Goal: Information Seeking & Learning: Learn about a topic

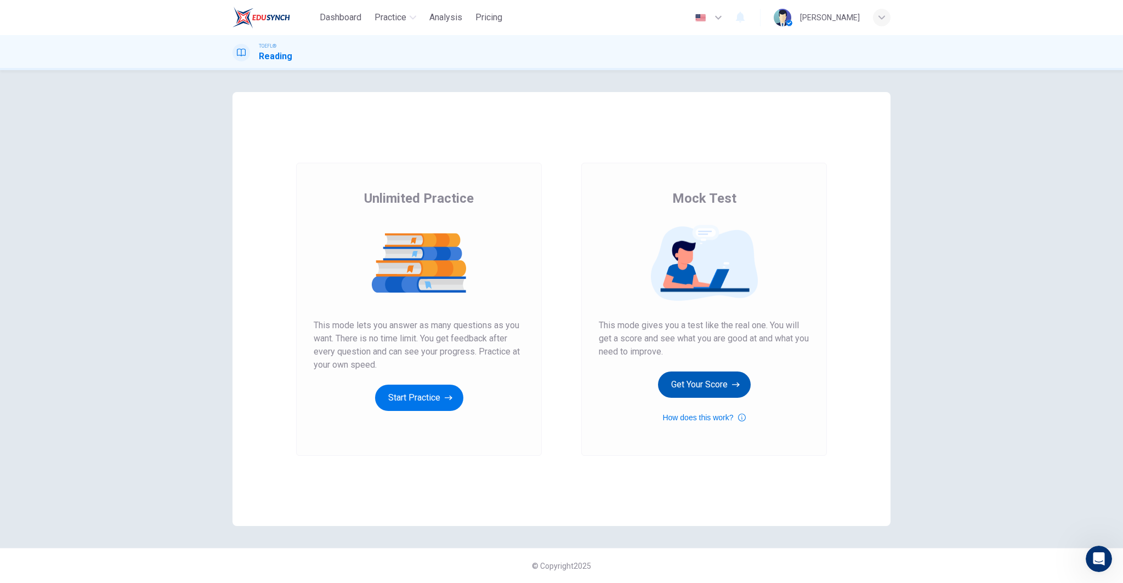
click at [675, 380] on button "Get Your Score" at bounding box center [704, 385] width 93 height 26
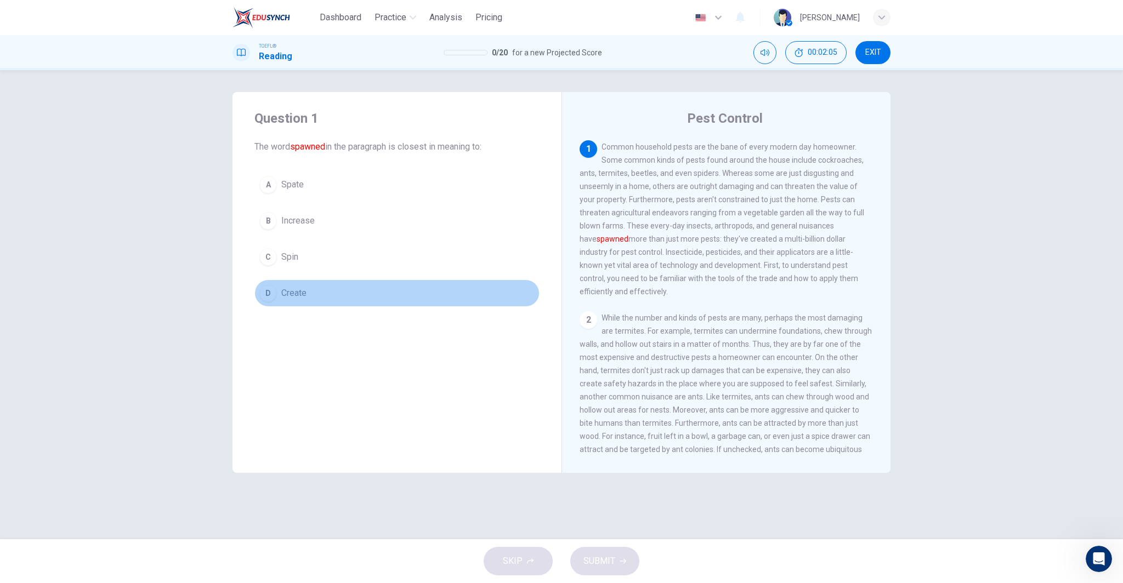
click at [324, 294] on button "D Create" at bounding box center [396, 293] width 285 height 27
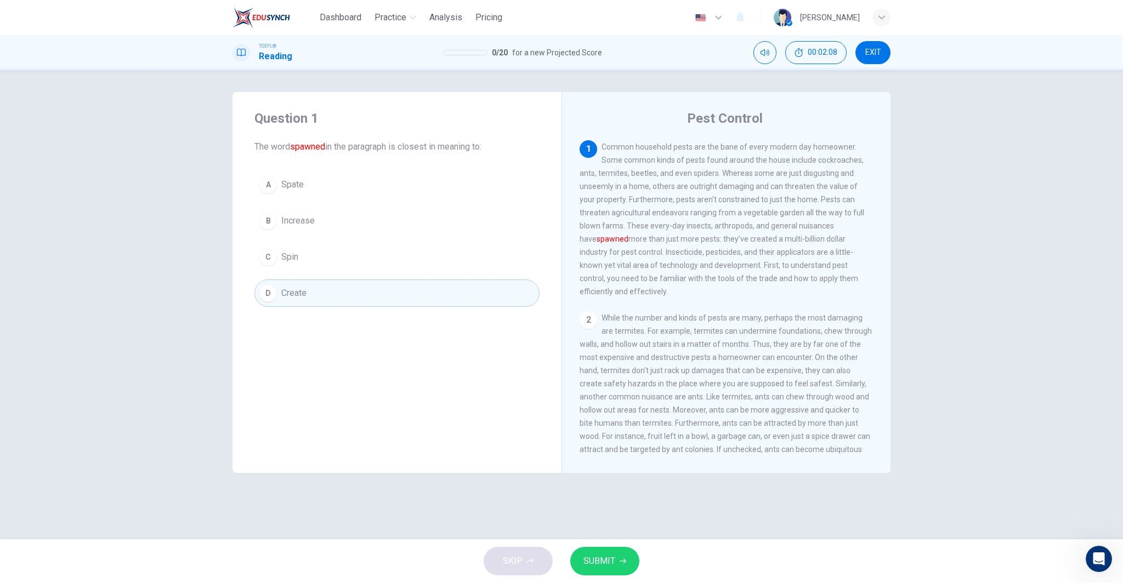
click at [613, 567] on span "SUBMIT" at bounding box center [599, 561] width 32 height 15
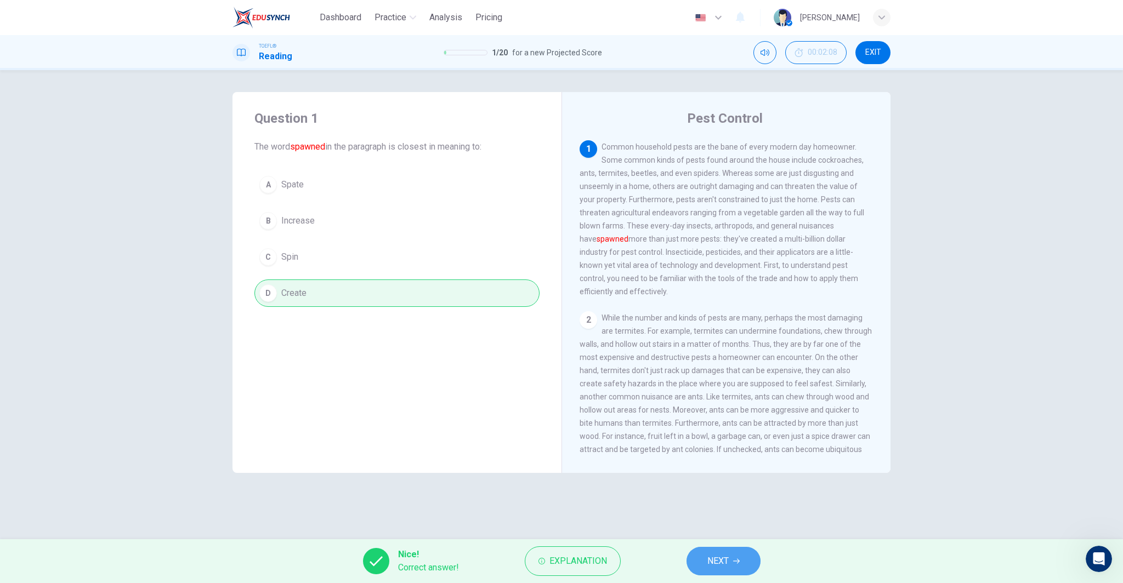
click at [720, 565] on span "NEXT" at bounding box center [717, 561] width 21 height 15
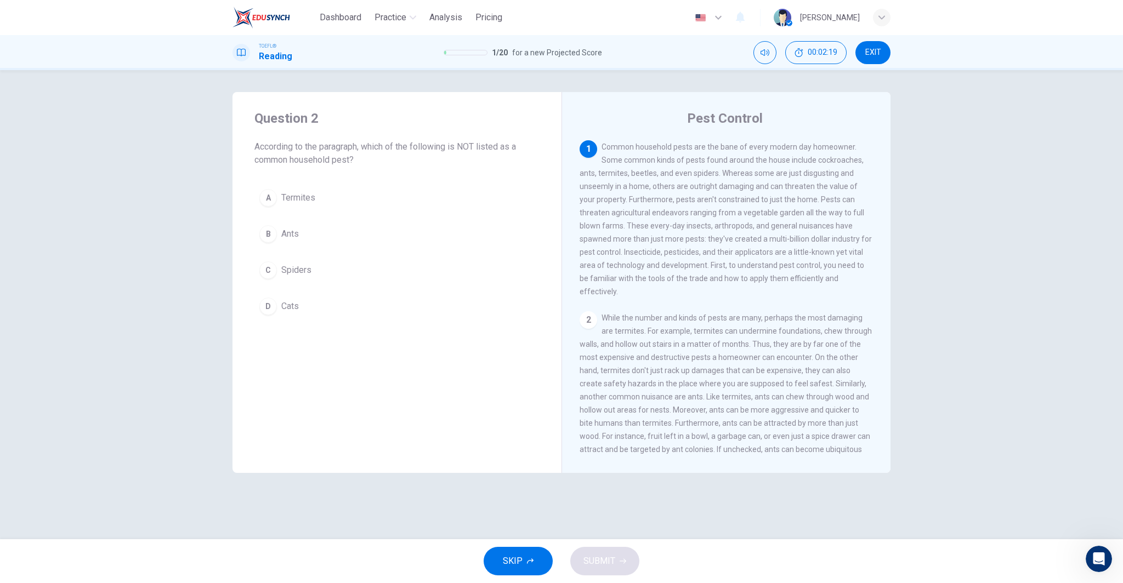
click at [368, 311] on button "D Cats" at bounding box center [396, 306] width 285 height 27
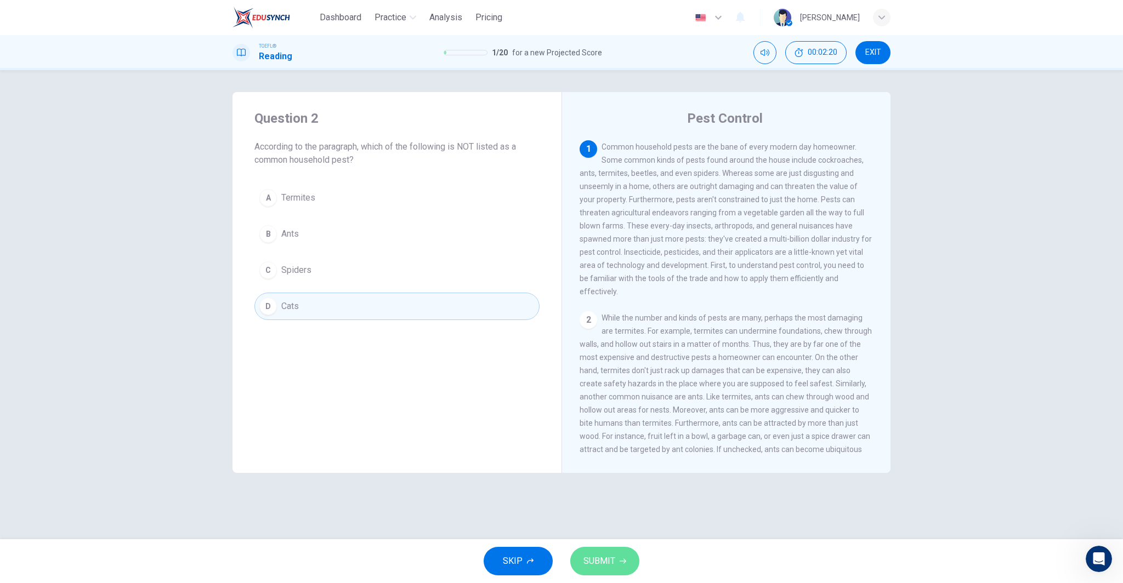
click at [595, 572] on button "SUBMIT" at bounding box center [604, 561] width 69 height 29
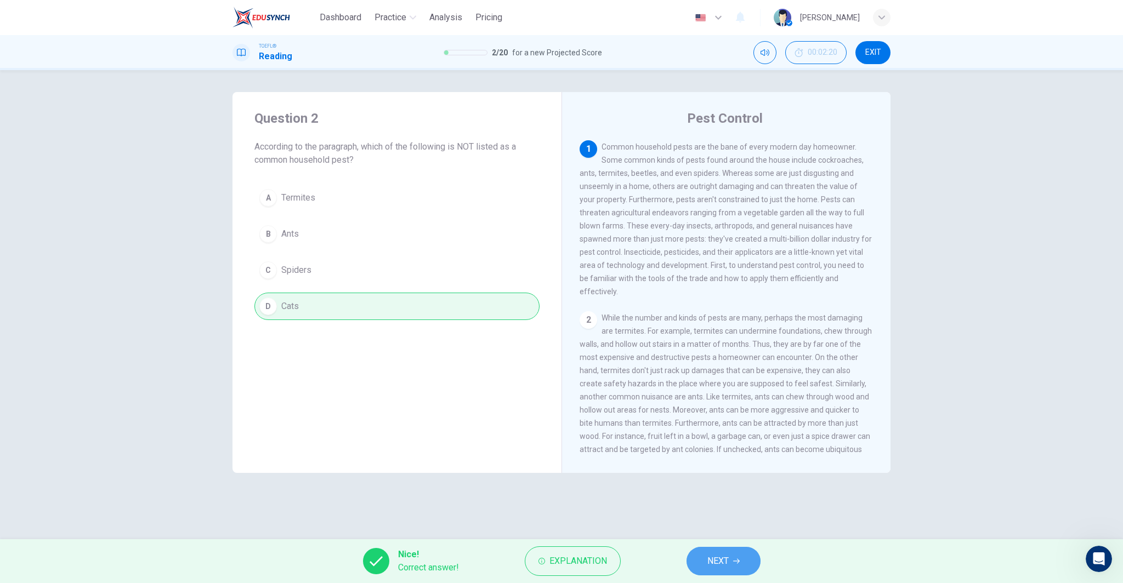
click at [755, 566] on button "NEXT" at bounding box center [723, 561] width 74 height 29
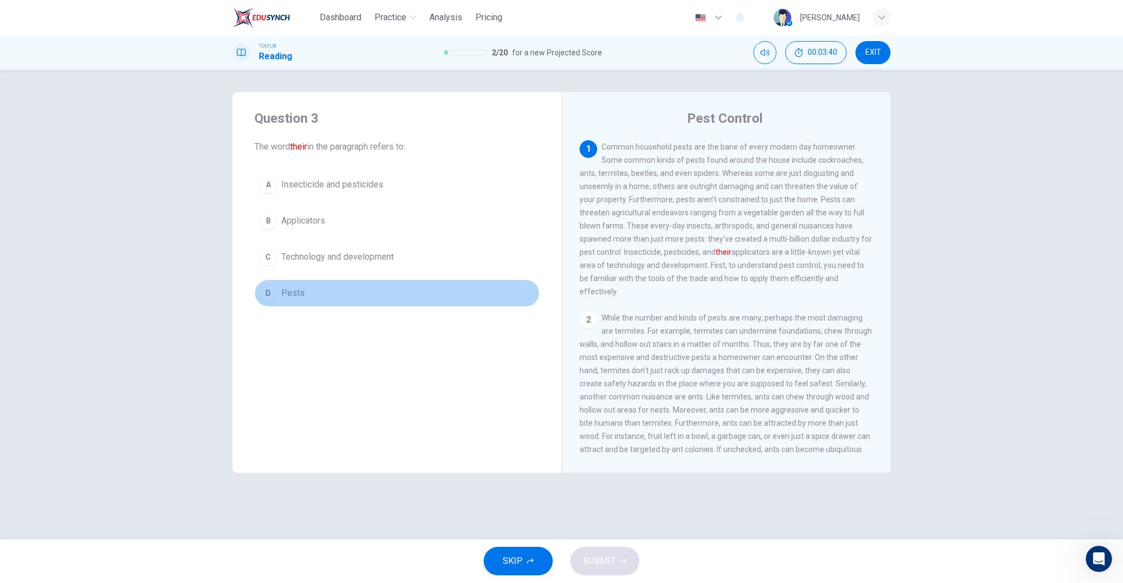
click at [372, 296] on button "D Pests" at bounding box center [396, 293] width 285 height 27
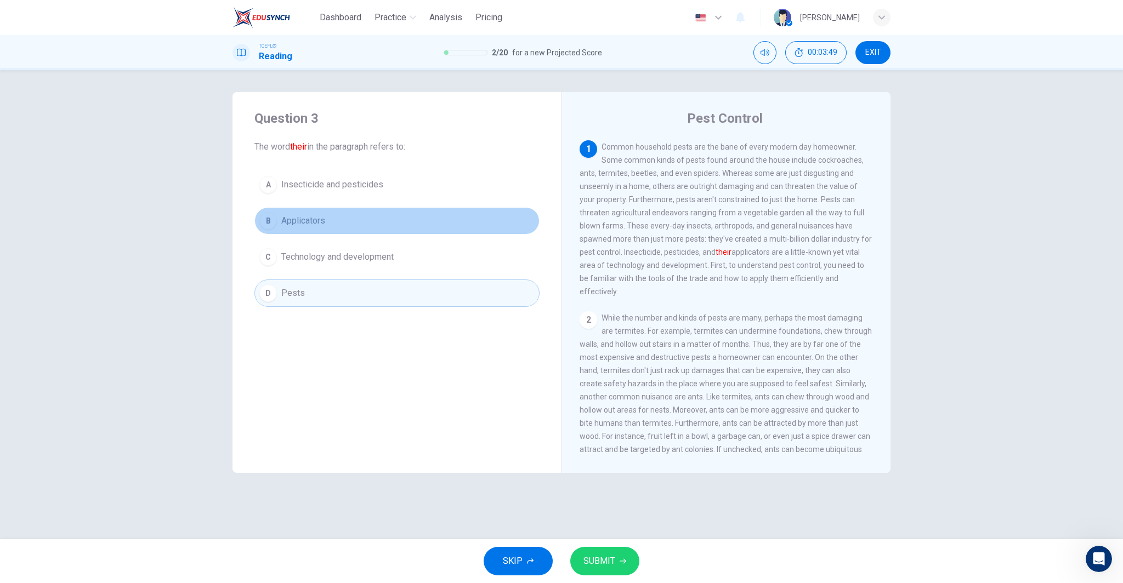
click at [350, 222] on button "B Applicators" at bounding box center [396, 220] width 285 height 27
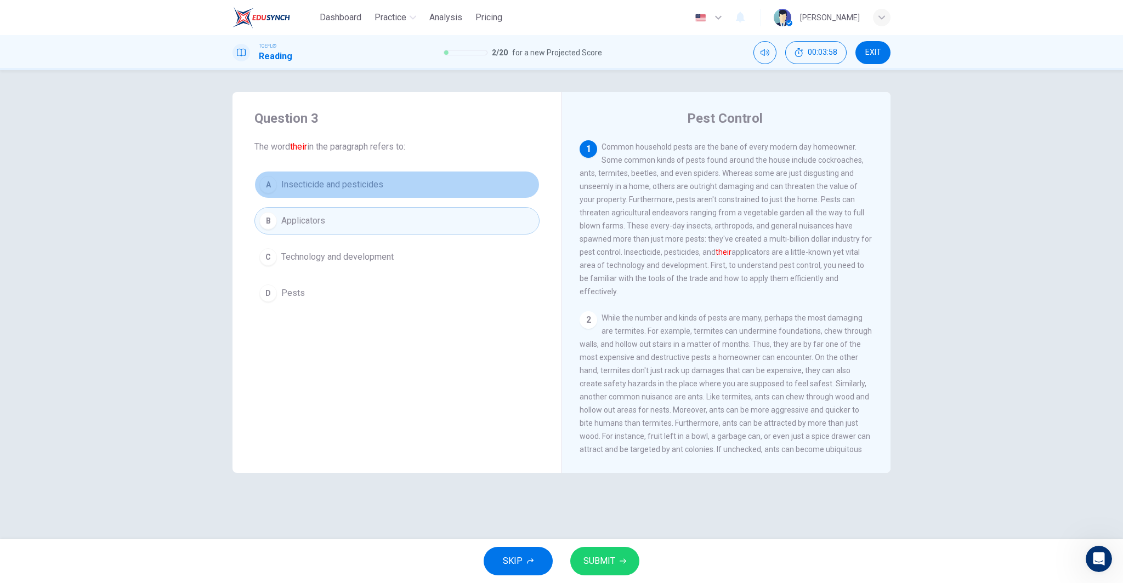
click at [341, 181] on span "Insecticide and pesticides" at bounding box center [332, 184] width 102 height 13
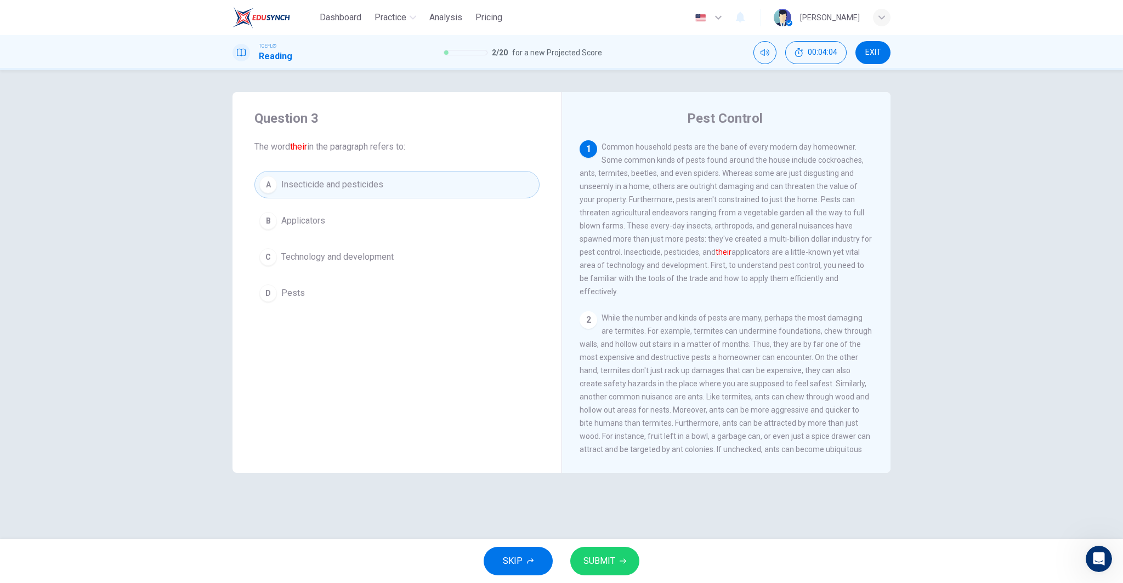
click at [325, 275] on div "A Insecticide and pesticides B Applicators C Technology and development D Pests" at bounding box center [396, 239] width 285 height 136
click at [326, 284] on button "D Pests" at bounding box center [396, 293] width 285 height 27
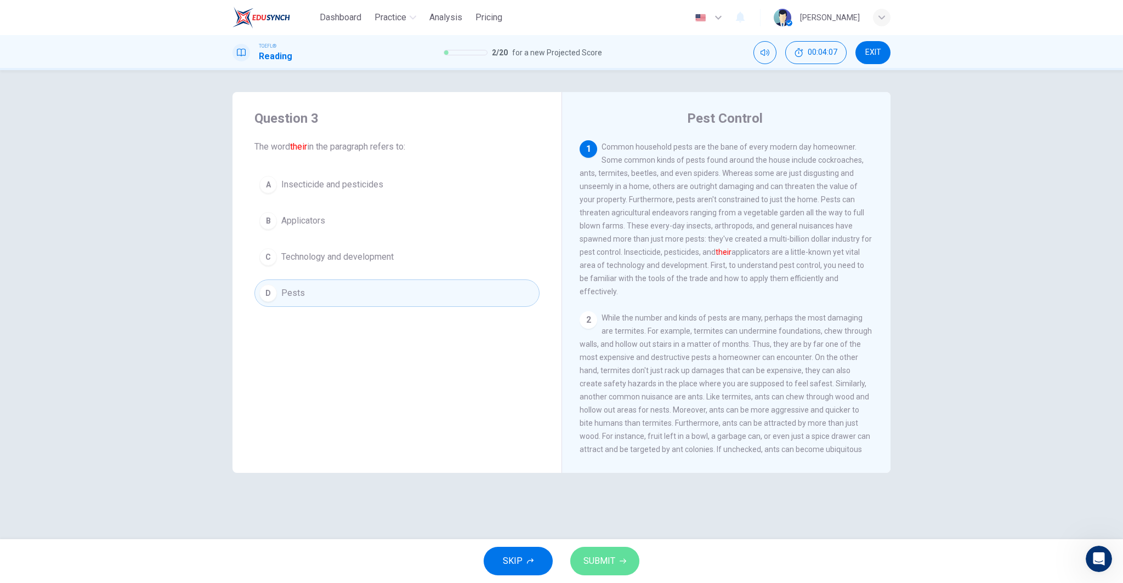
click at [594, 548] on button "SUBMIT" at bounding box center [604, 561] width 69 height 29
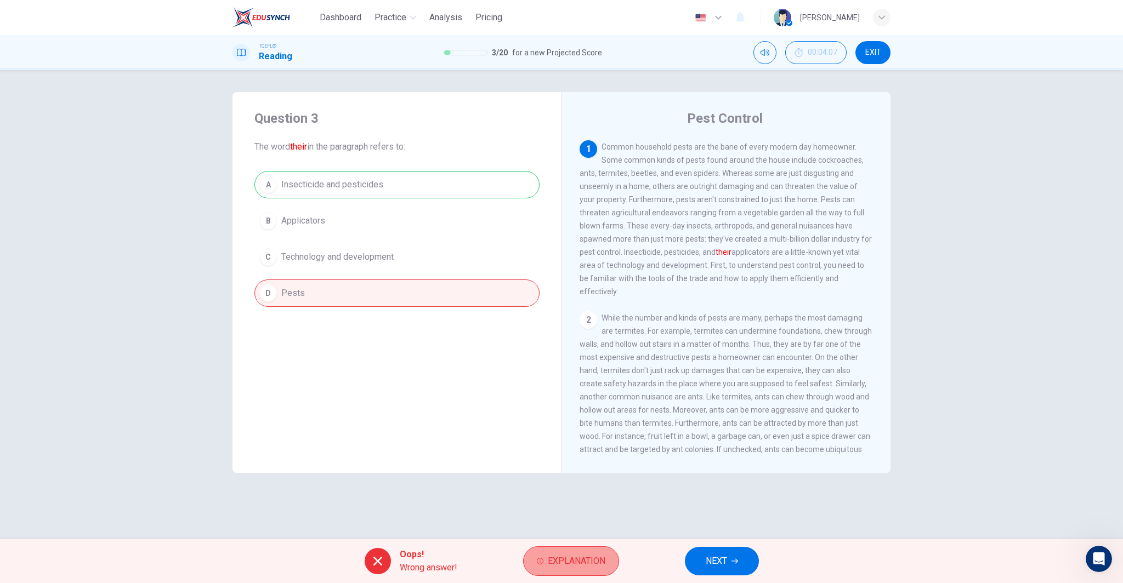
click at [565, 556] on span "Explanation" at bounding box center [577, 561] width 58 height 15
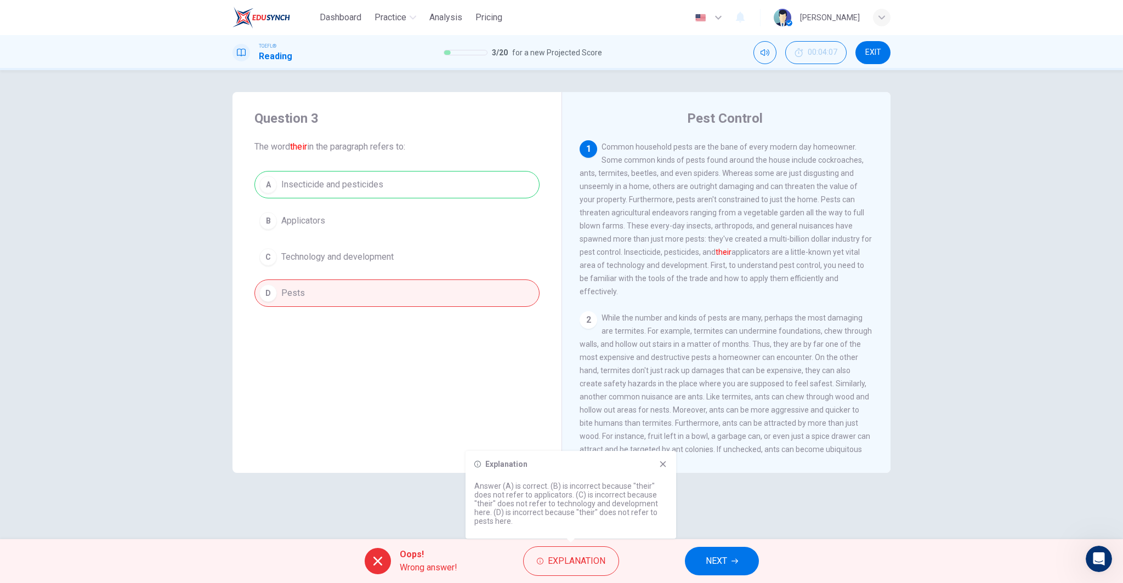
click at [726, 566] on span "NEXT" at bounding box center [715, 561] width 21 height 15
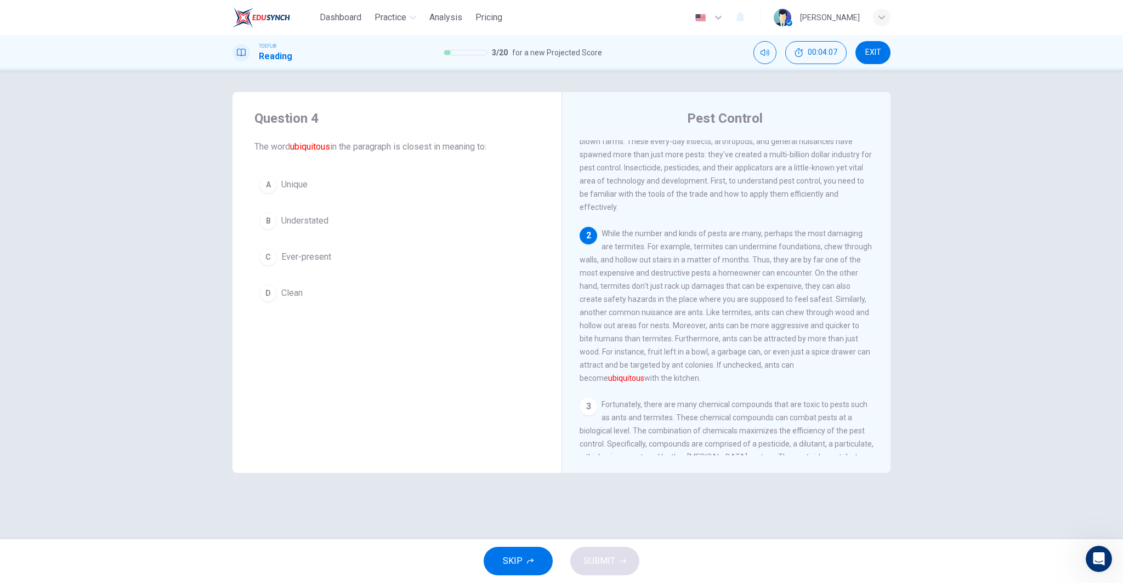
scroll to position [123, 0]
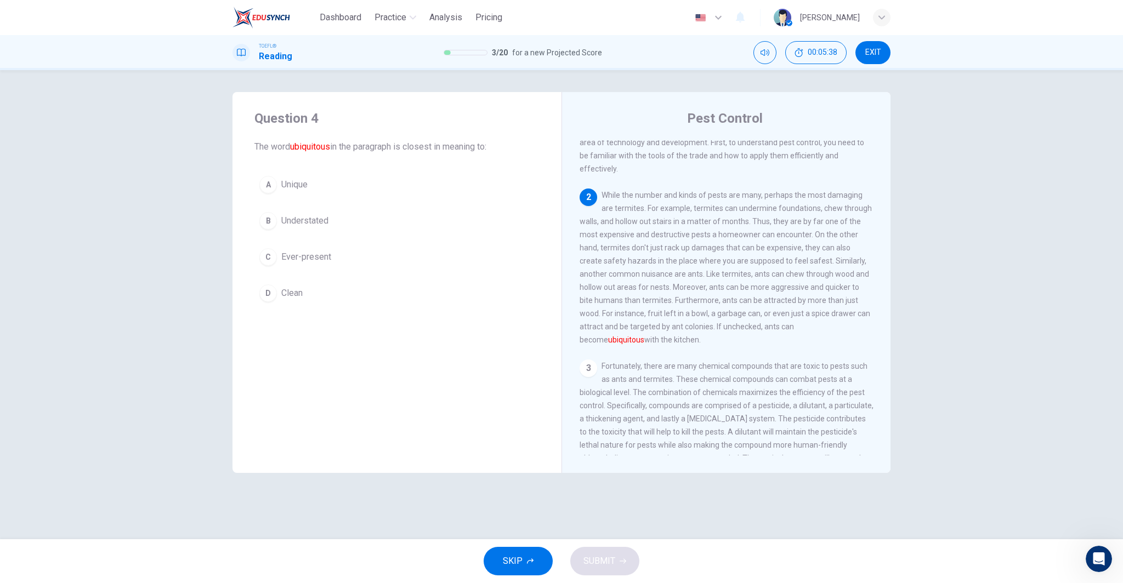
click at [329, 220] on button "B Understated" at bounding box center [396, 220] width 285 height 27
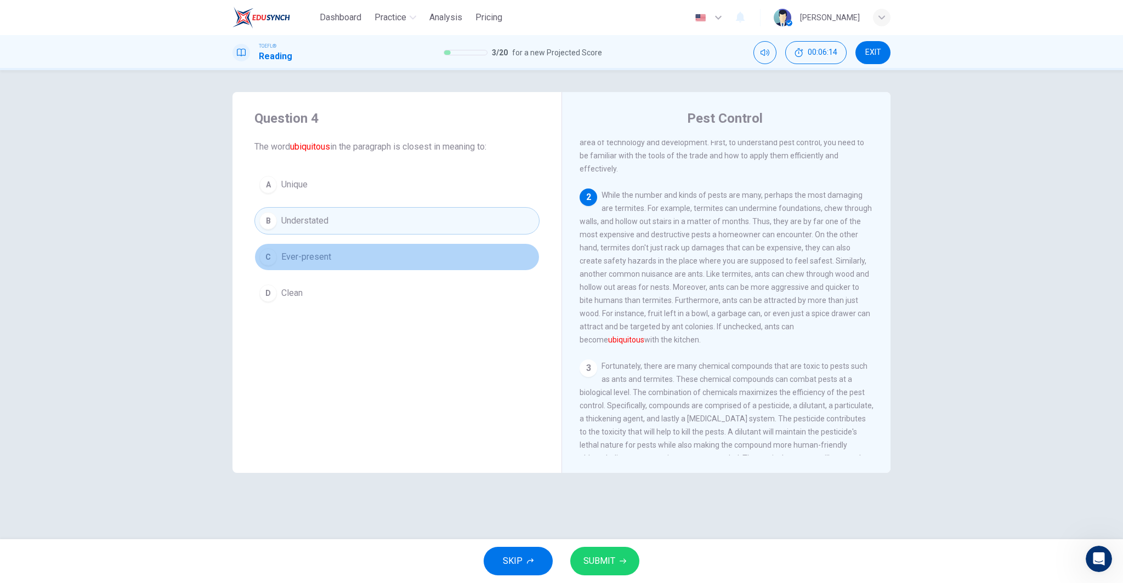
click at [338, 263] on button "C Ever-present" at bounding box center [396, 256] width 285 height 27
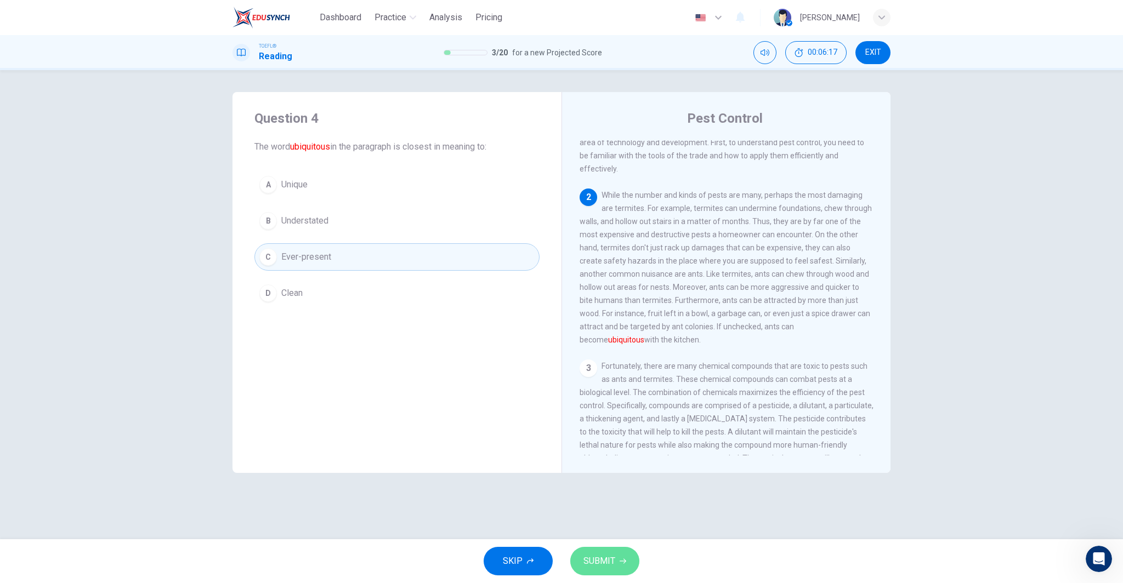
click at [607, 564] on span "SUBMIT" at bounding box center [599, 561] width 32 height 15
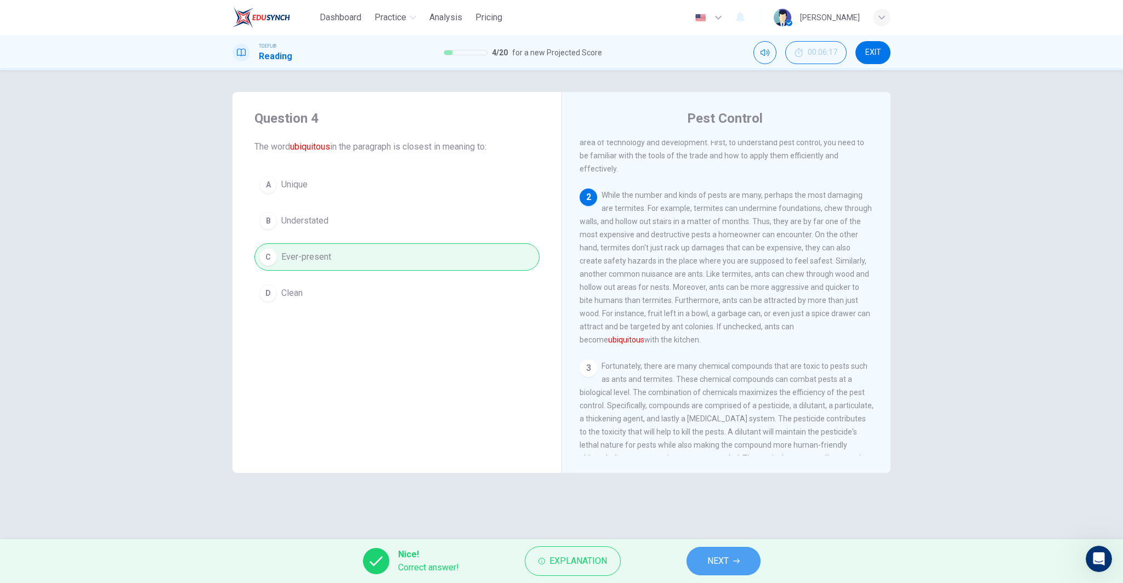
click at [719, 561] on span "NEXT" at bounding box center [717, 561] width 21 height 15
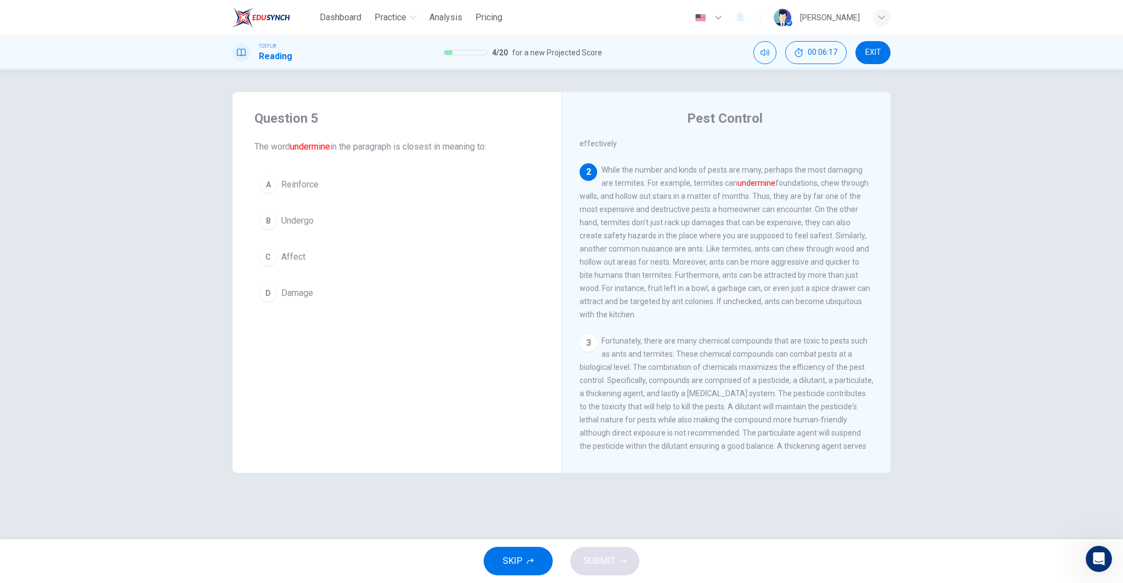
scroll to position [164, 0]
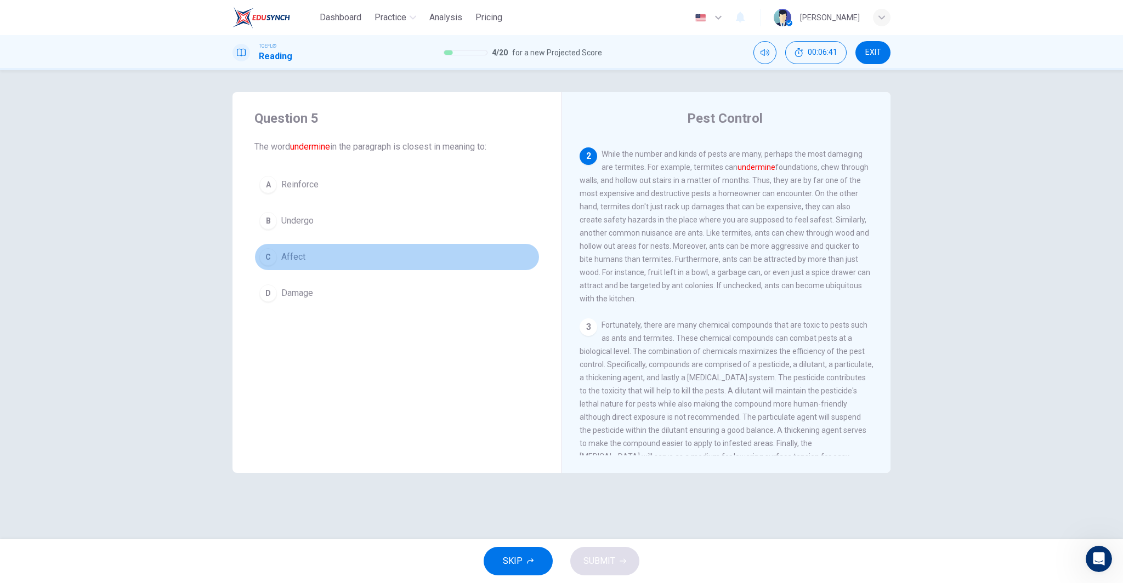
click at [327, 261] on button "C Affect" at bounding box center [396, 256] width 285 height 27
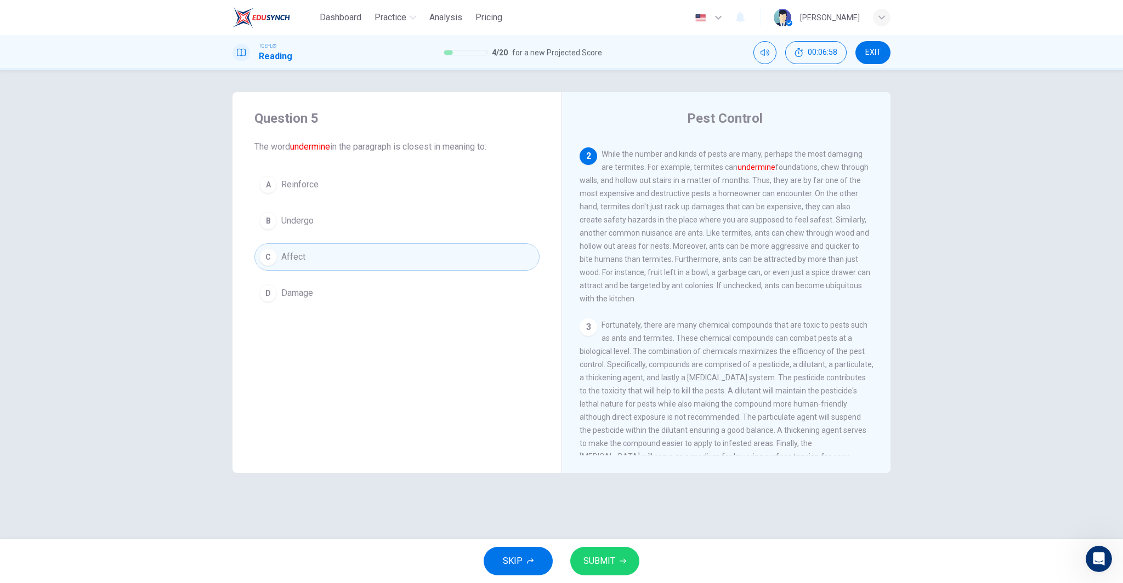
click at [391, 211] on button "B Undergo" at bounding box center [396, 220] width 285 height 27
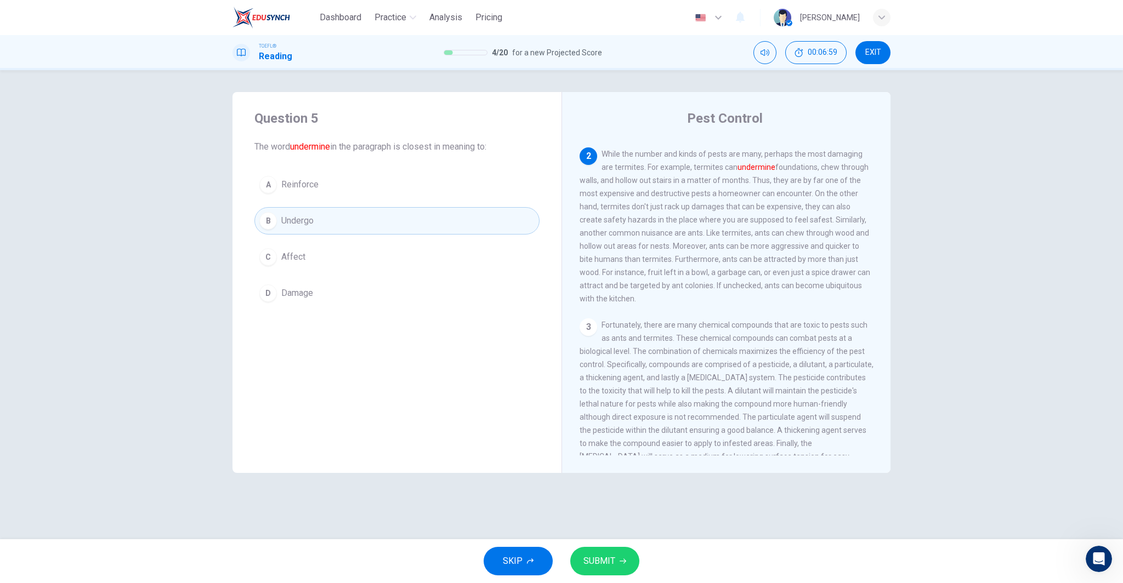
click at [605, 555] on span "SUBMIT" at bounding box center [599, 561] width 32 height 15
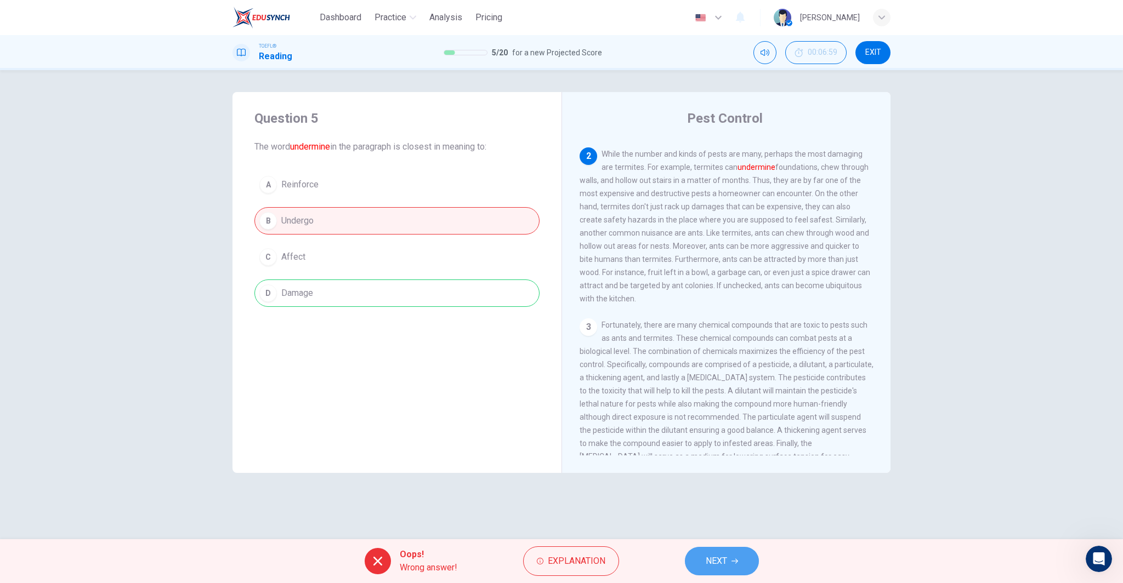
click at [733, 567] on button "NEXT" at bounding box center [722, 561] width 74 height 29
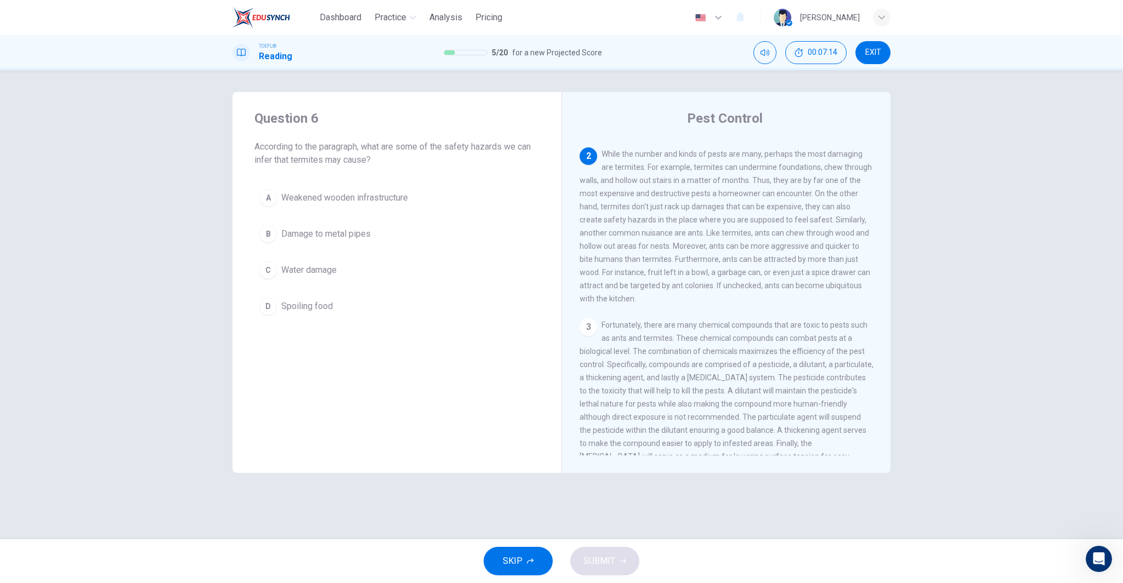
click at [324, 309] on span "Spoiling food" at bounding box center [307, 306] width 52 height 13
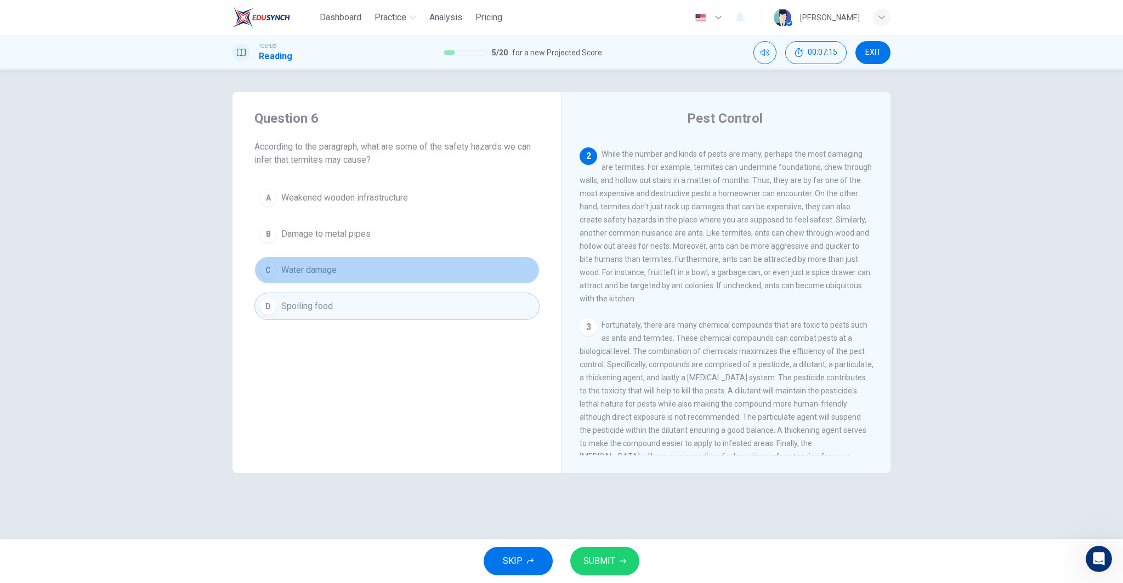
click at [332, 259] on button "C Water damage" at bounding box center [396, 270] width 285 height 27
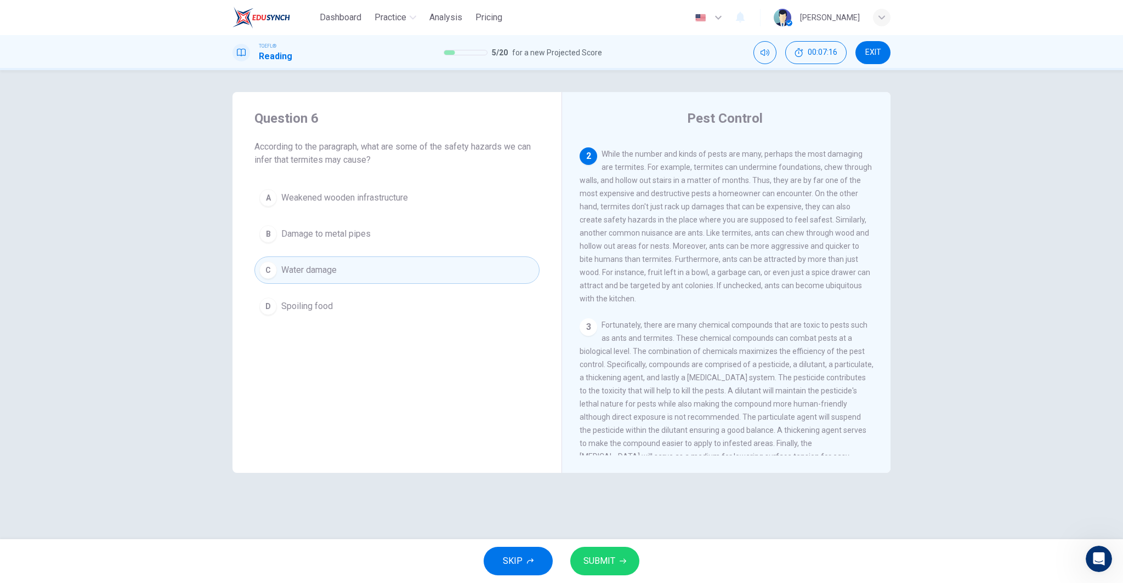
click at [339, 236] on span "Damage to metal pipes" at bounding box center [325, 233] width 89 height 13
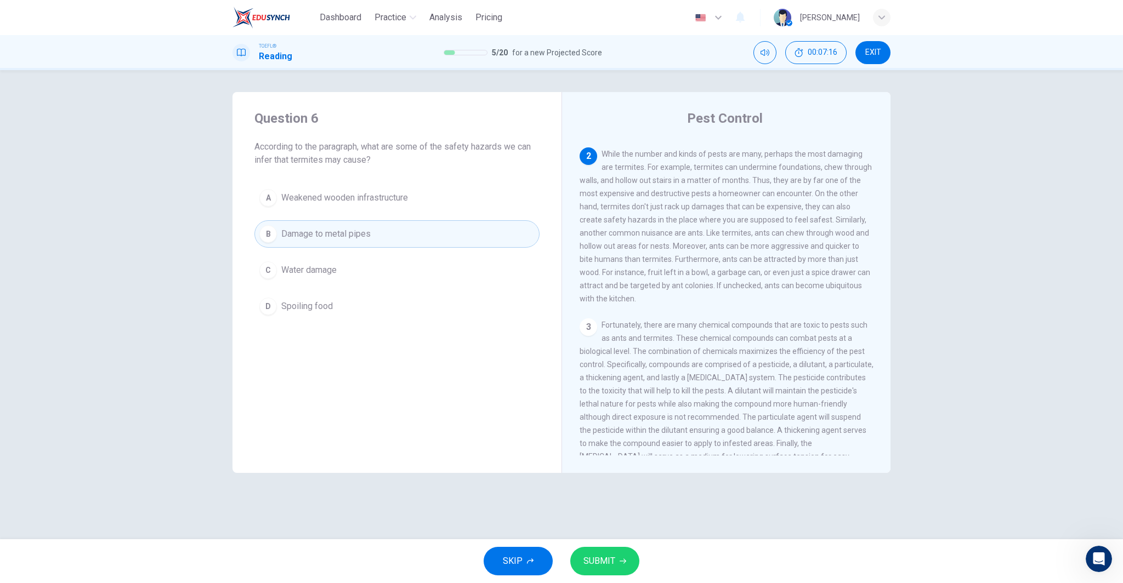
click at [339, 203] on span "Weakened wooden infrastructure" at bounding box center [344, 197] width 127 height 13
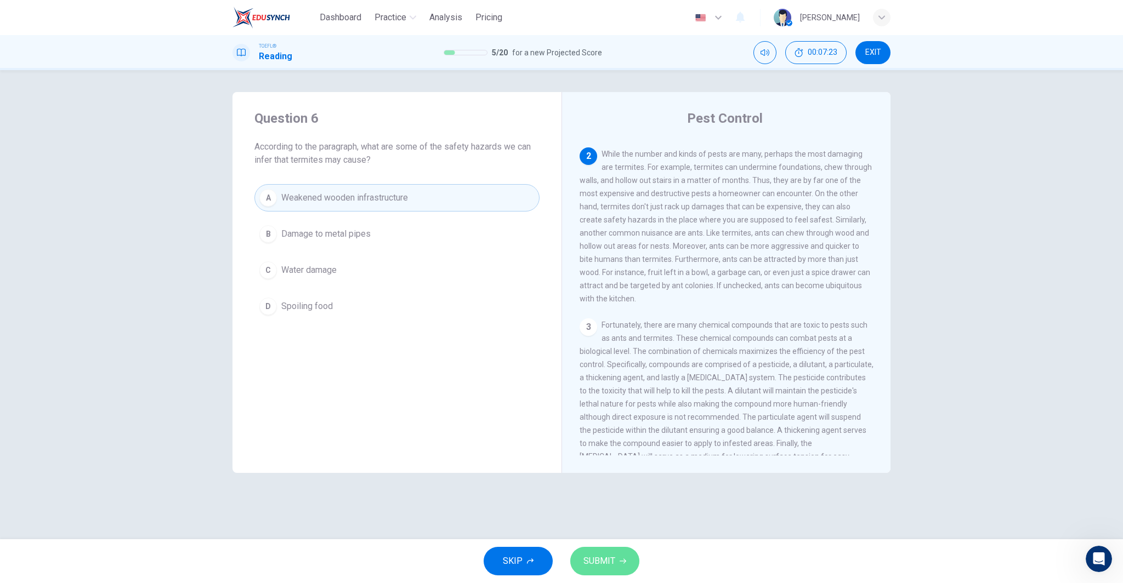
click at [601, 566] on span "SUBMIT" at bounding box center [599, 561] width 32 height 15
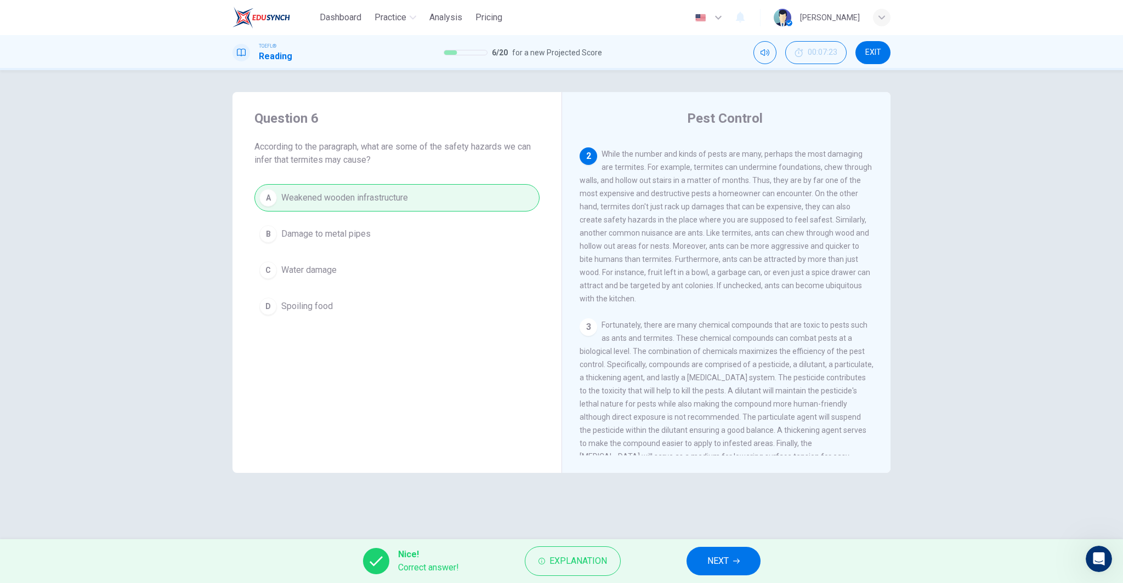
click at [702, 562] on button "NEXT" at bounding box center [723, 561] width 74 height 29
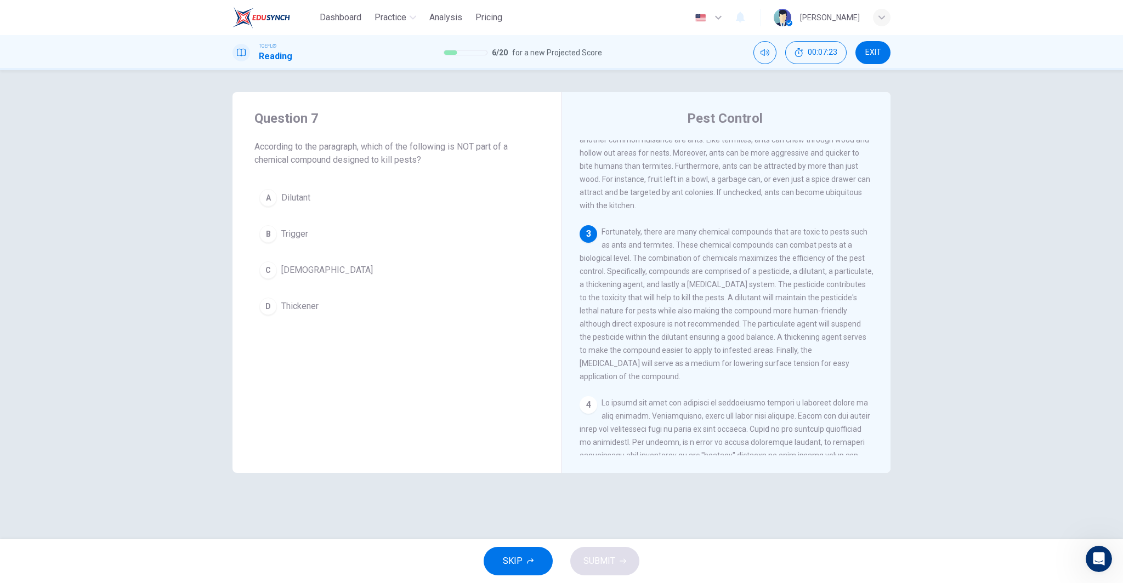
scroll to position [287, 0]
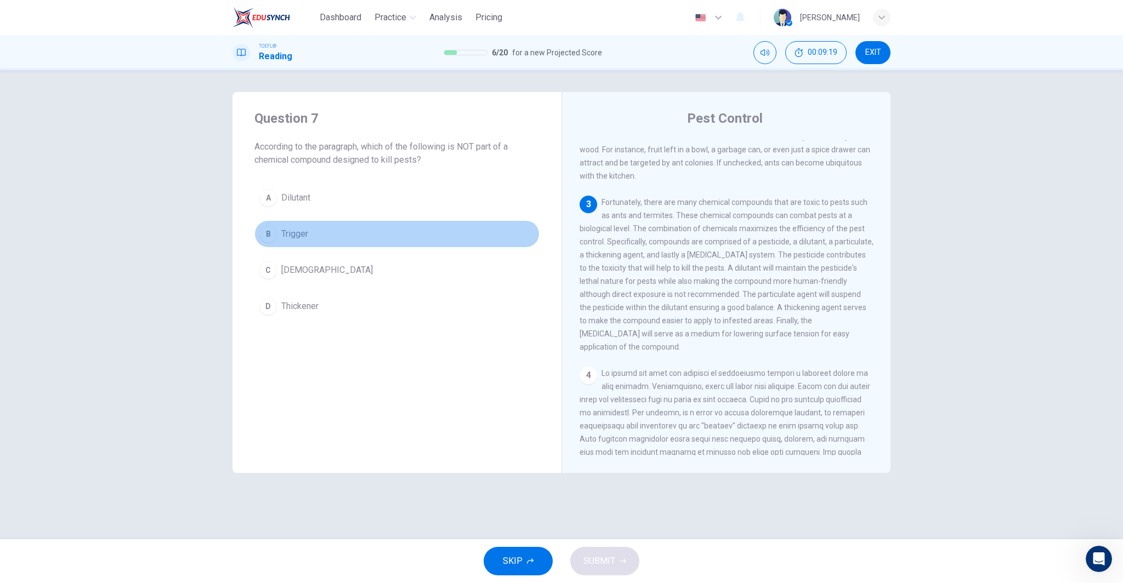
click at [352, 229] on button "B Trigger" at bounding box center [396, 233] width 285 height 27
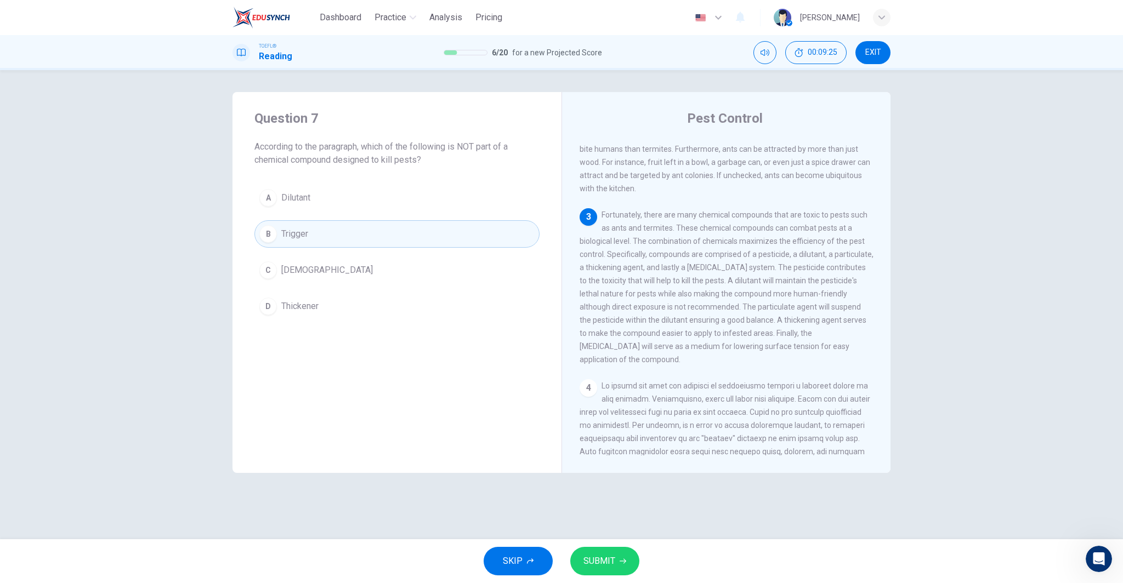
scroll to position [266, 0]
click at [611, 546] on div "SKIP SUBMIT" at bounding box center [561, 561] width 1123 height 44
click at [609, 553] on button "SUBMIT" at bounding box center [604, 561] width 69 height 29
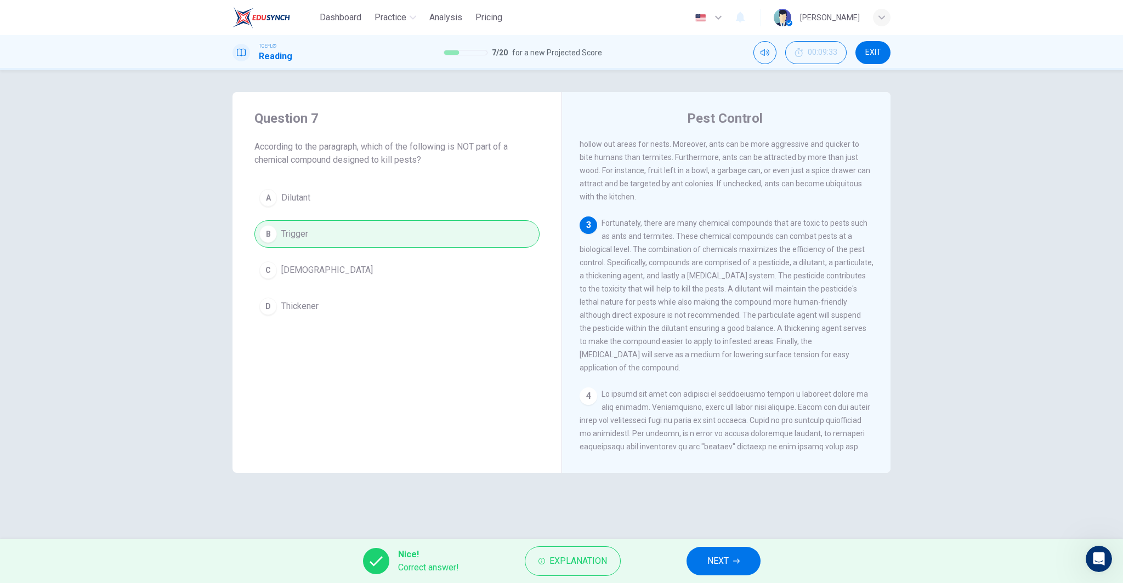
click at [720, 561] on span "NEXT" at bounding box center [717, 561] width 21 height 15
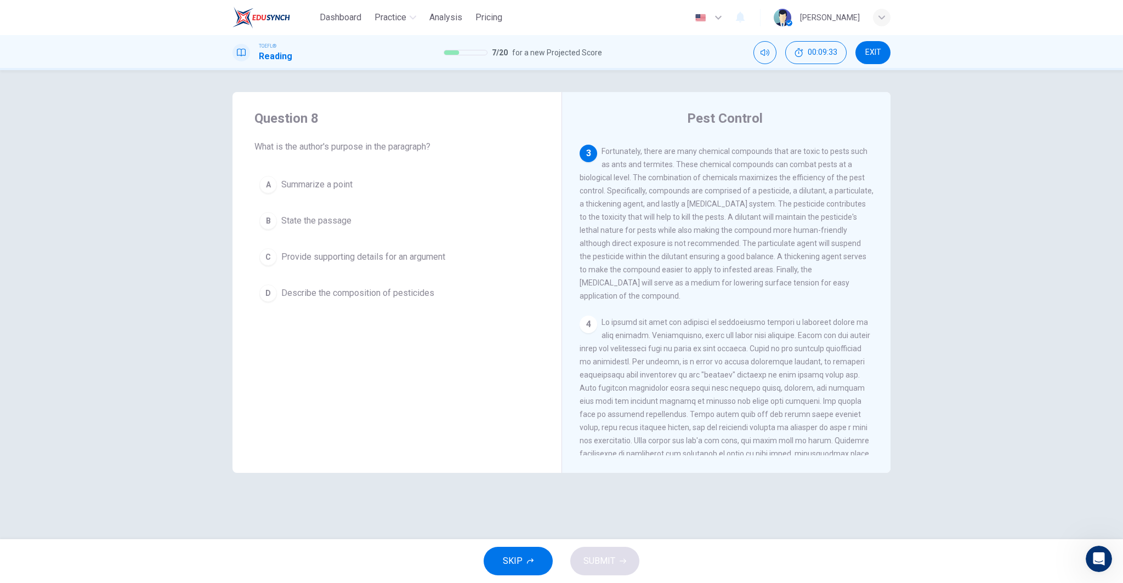
scroll to position [341, 0]
click at [401, 292] on span "Describe the composition of pesticides" at bounding box center [357, 293] width 153 height 13
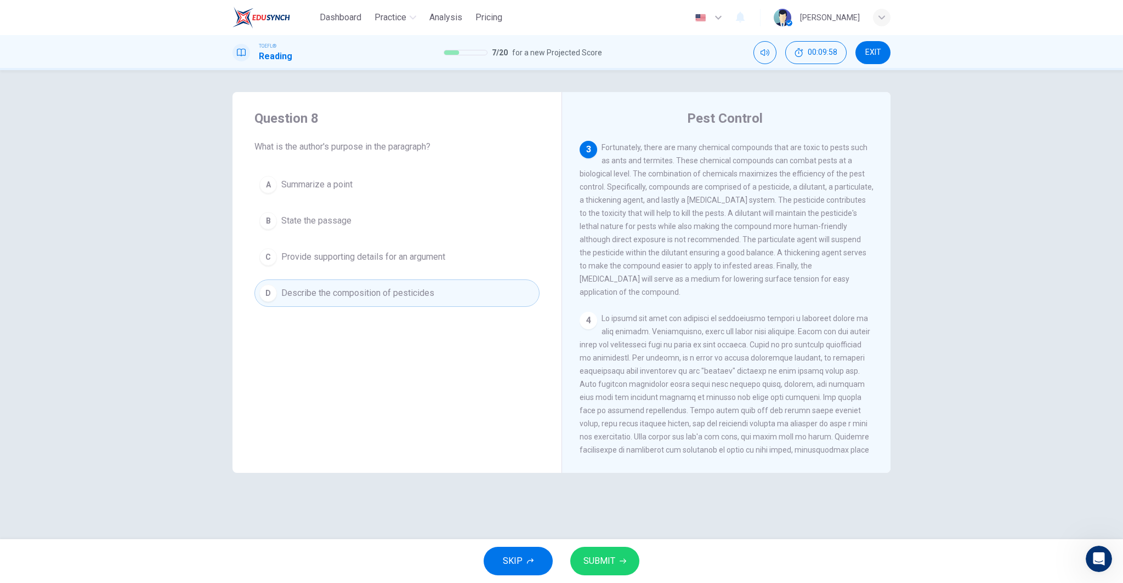
click at [595, 555] on span "SUBMIT" at bounding box center [599, 561] width 32 height 15
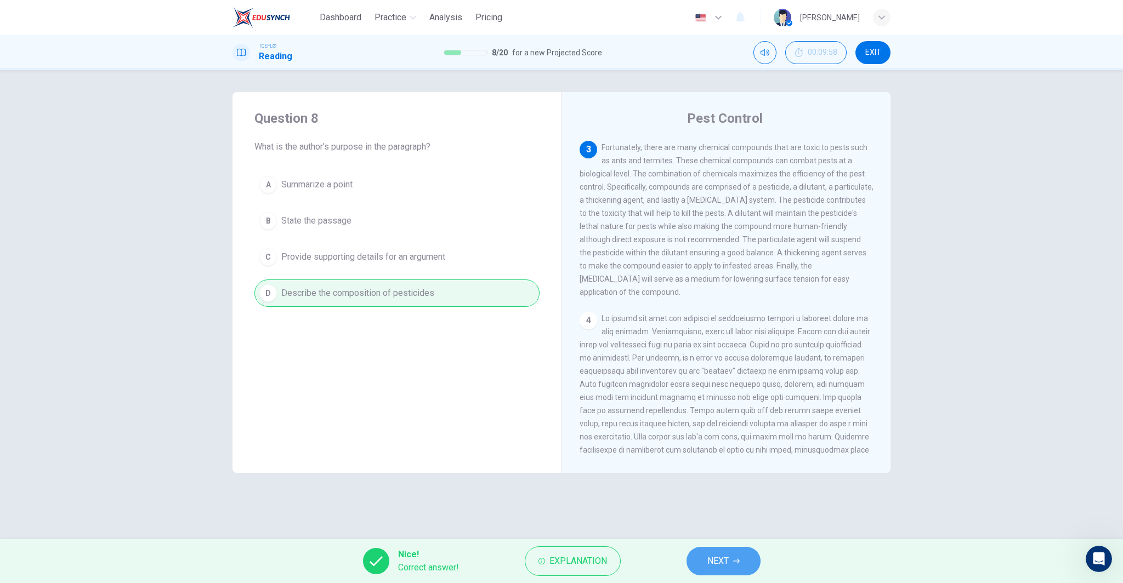
click at [745, 560] on button "NEXT" at bounding box center [723, 561] width 74 height 29
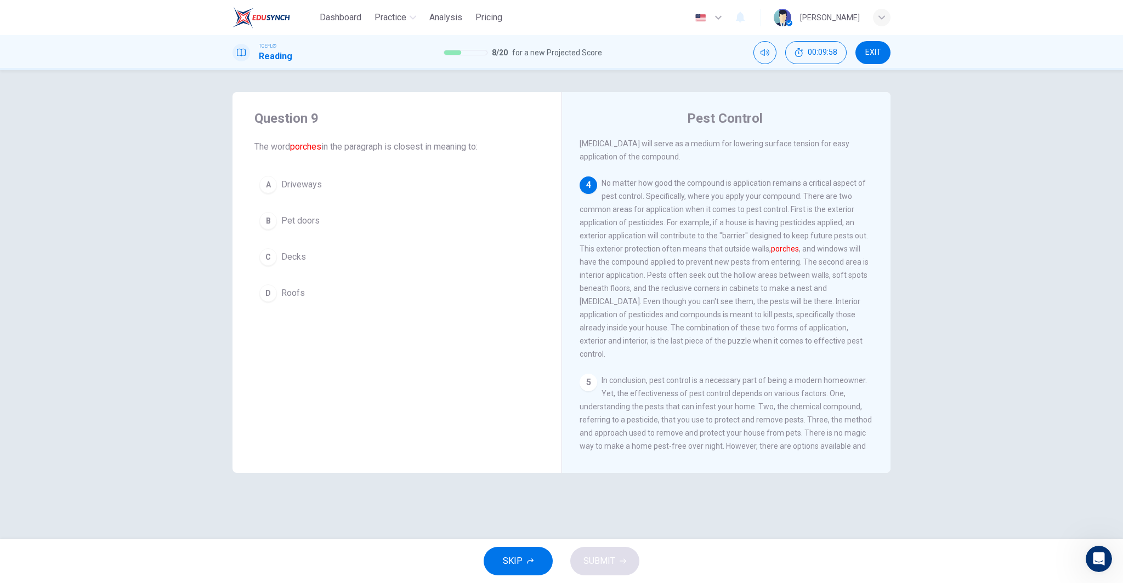
scroll to position [478, 0]
click at [323, 191] on button "A Driveways" at bounding box center [396, 184] width 285 height 27
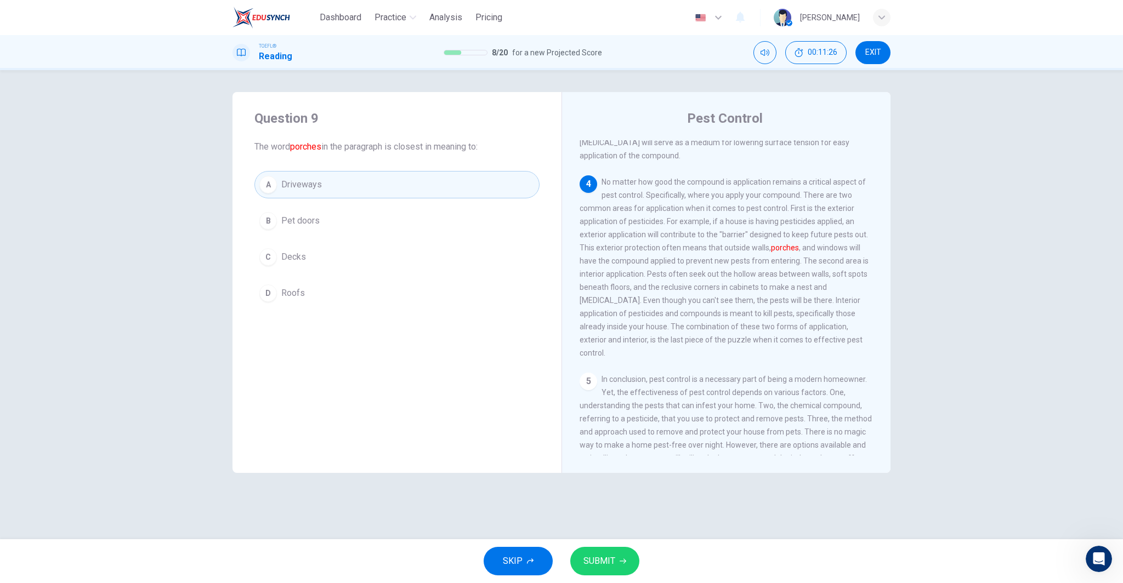
click at [615, 565] on button "SUBMIT" at bounding box center [604, 561] width 69 height 29
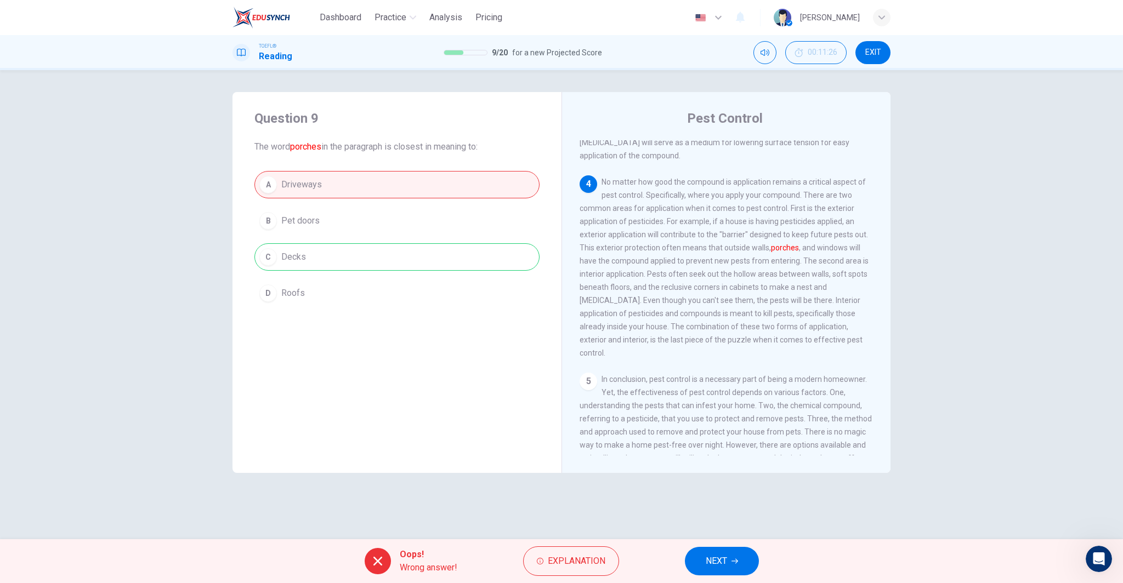
click at [721, 559] on span "NEXT" at bounding box center [715, 561] width 21 height 15
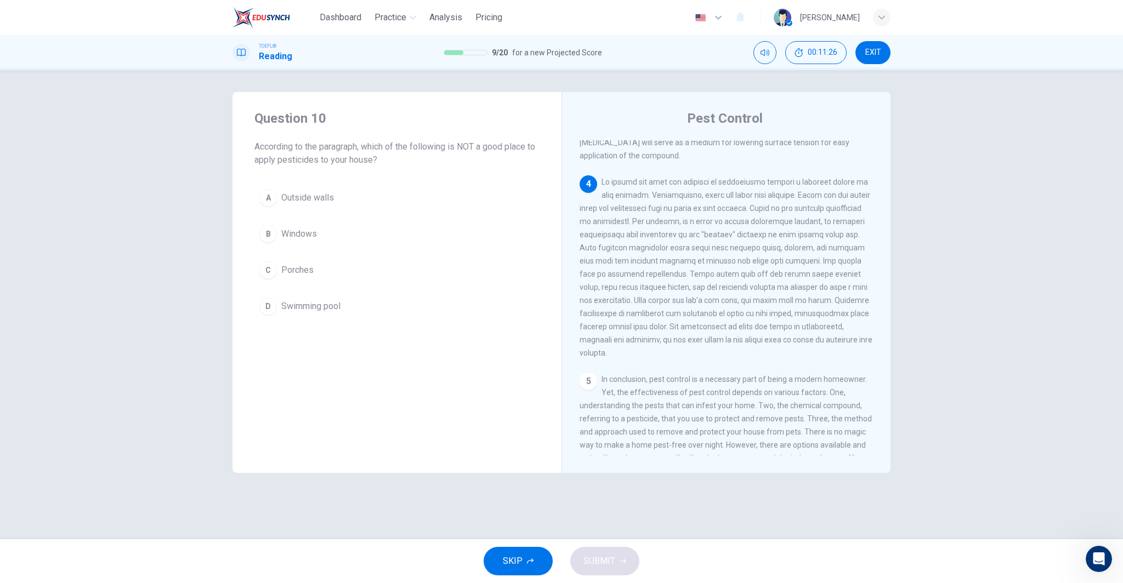
scroll to position [504, 0]
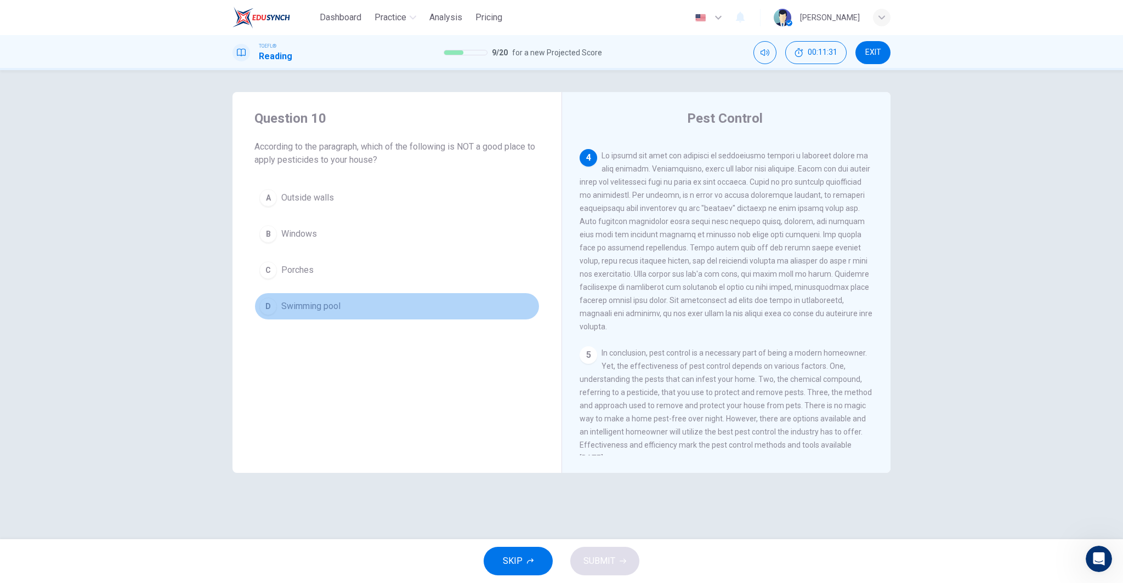
click at [336, 314] on button "D Swimming pool" at bounding box center [396, 306] width 285 height 27
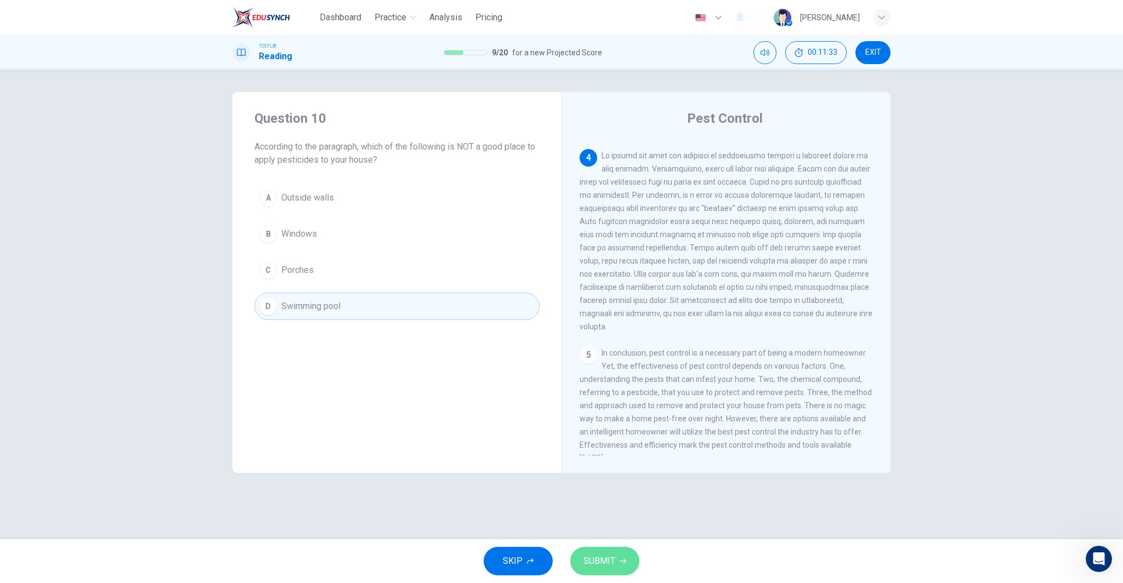
click at [625, 564] on button "SUBMIT" at bounding box center [604, 561] width 69 height 29
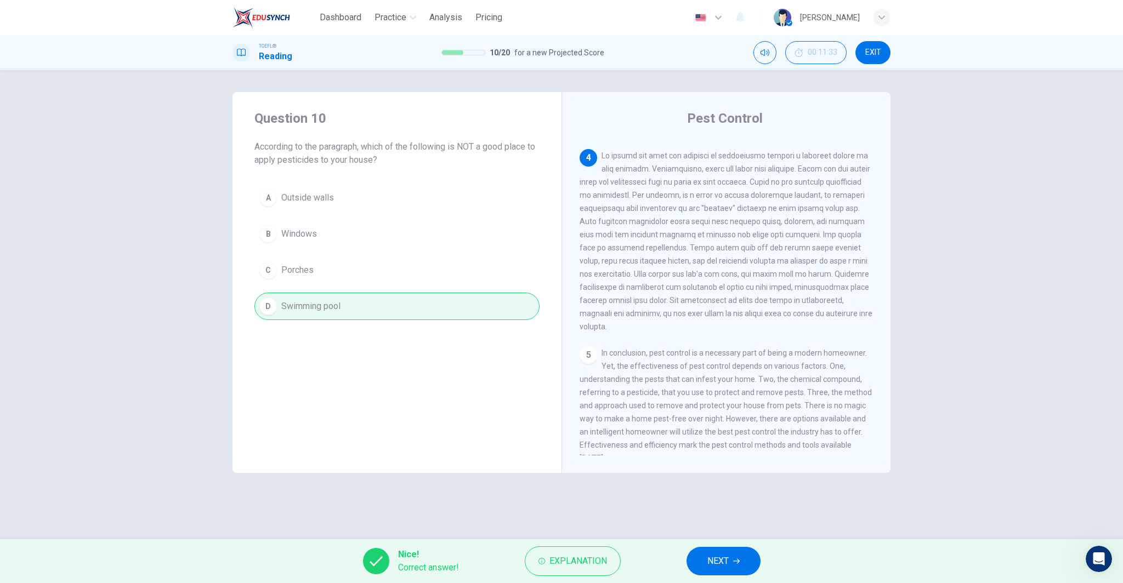
click at [713, 559] on span "NEXT" at bounding box center [717, 561] width 21 height 15
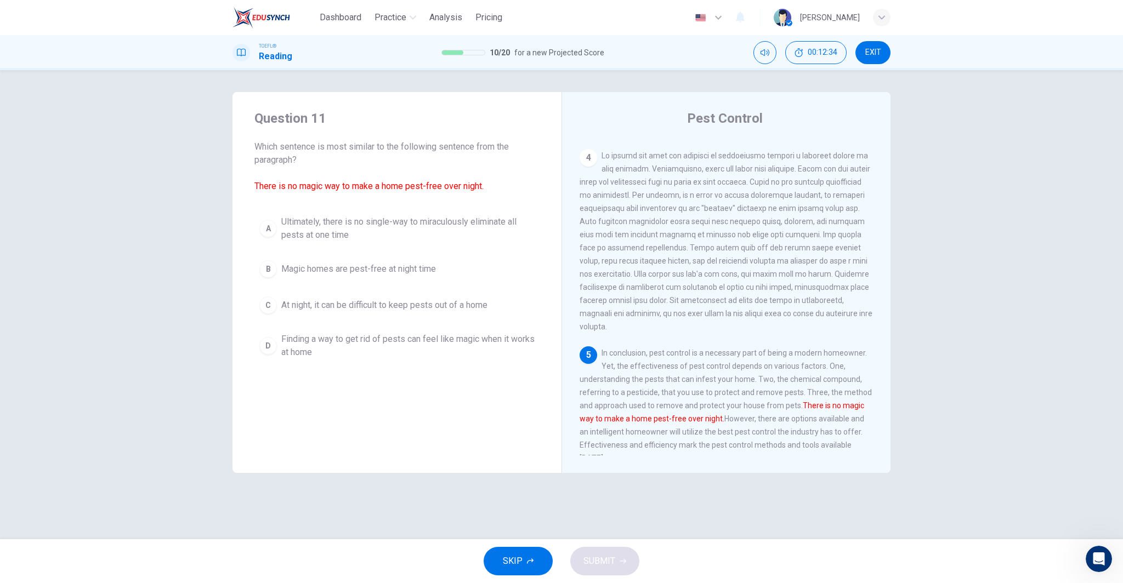
click at [363, 235] on span "Ultimately, there is no single-way to miraculously eliminate all pests at one t…" at bounding box center [407, 228] width 253 height 26
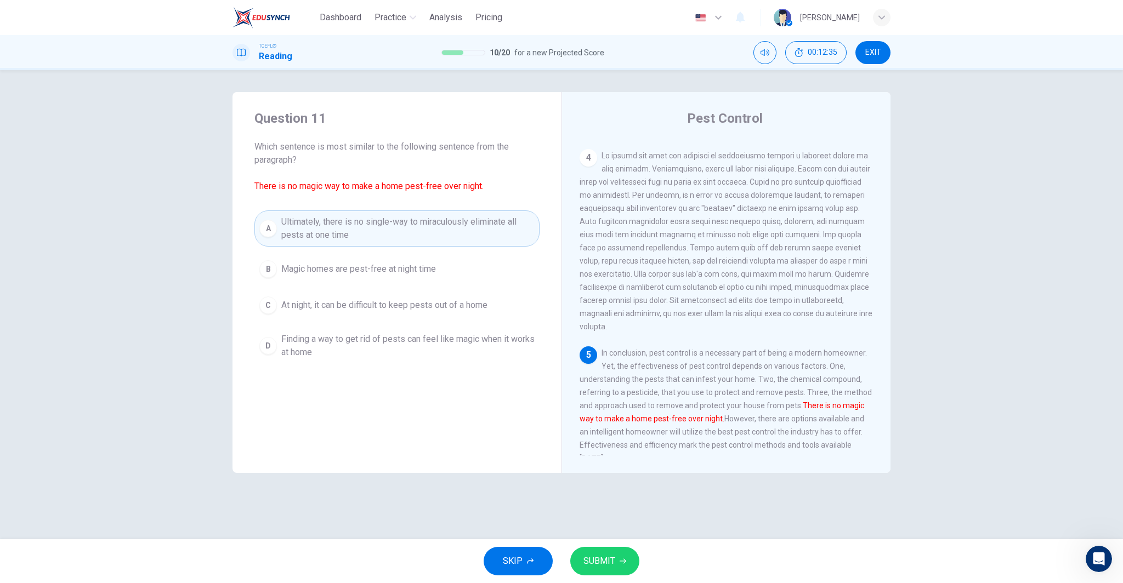
click at [606, 552] on button "SUBMIT" at bounding box center [604, 561] width 69 height 29
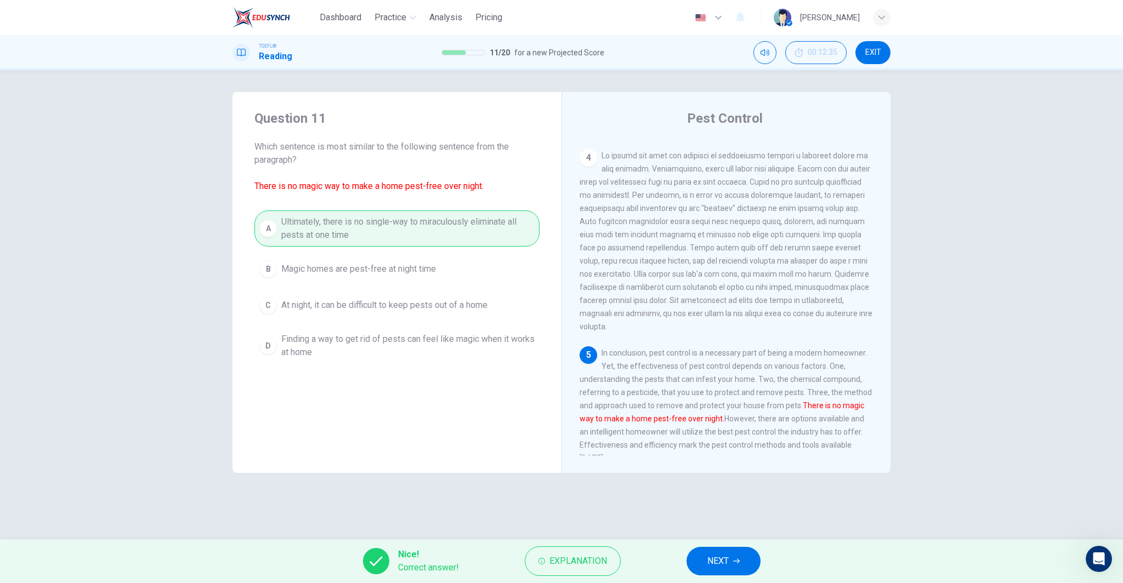
click at [696, 561] on button "NEXT" at bounding box center [723, 561] width 74 height 29
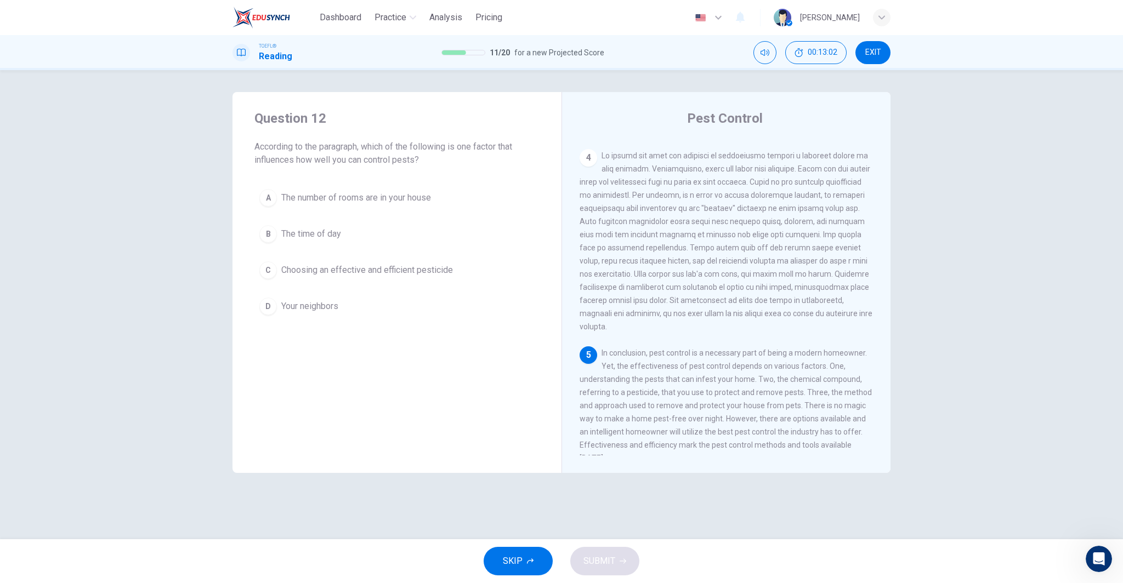
click at [449, 274] on span "Choosing an effective and efficient pesticide" at bounding box center [367, 270] width 172 height 13
click at [609, 563] on span "SUBMIT" at bounding box center [599, 561] width 32 height 15
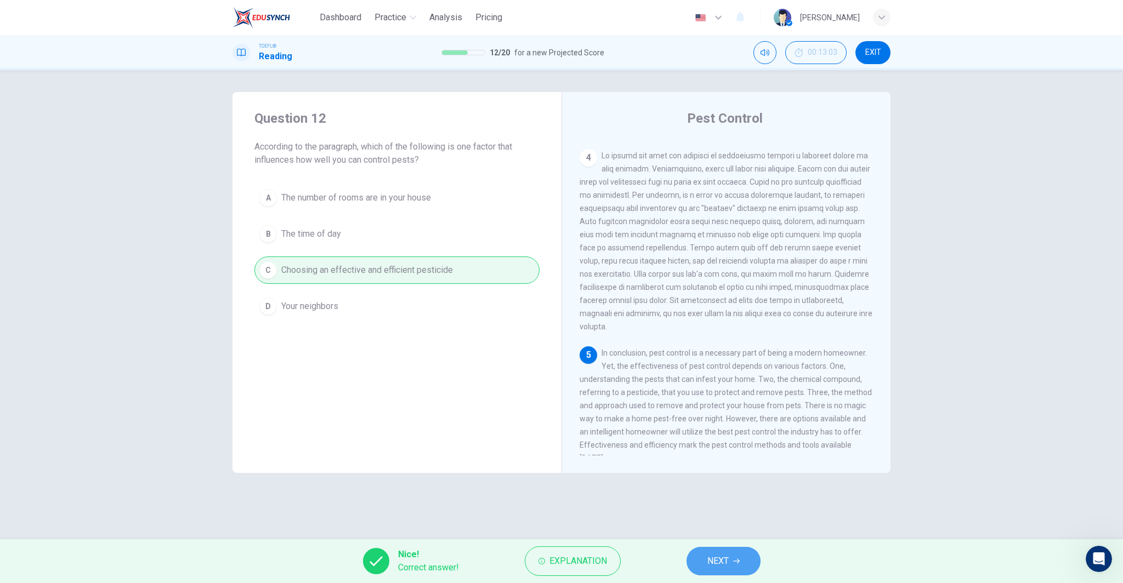
click at [724, 566] on span "NEXT" at bounding box center [717, 561] width 21 height 15
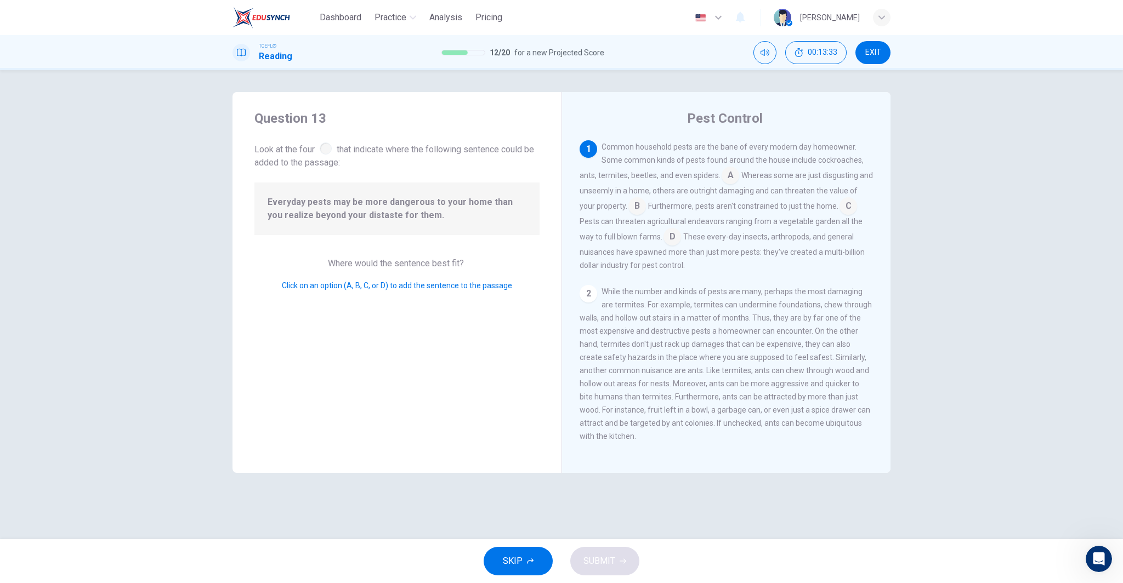
click at [663, 236] on input at bounding box center [672, 238] width 18 height 18
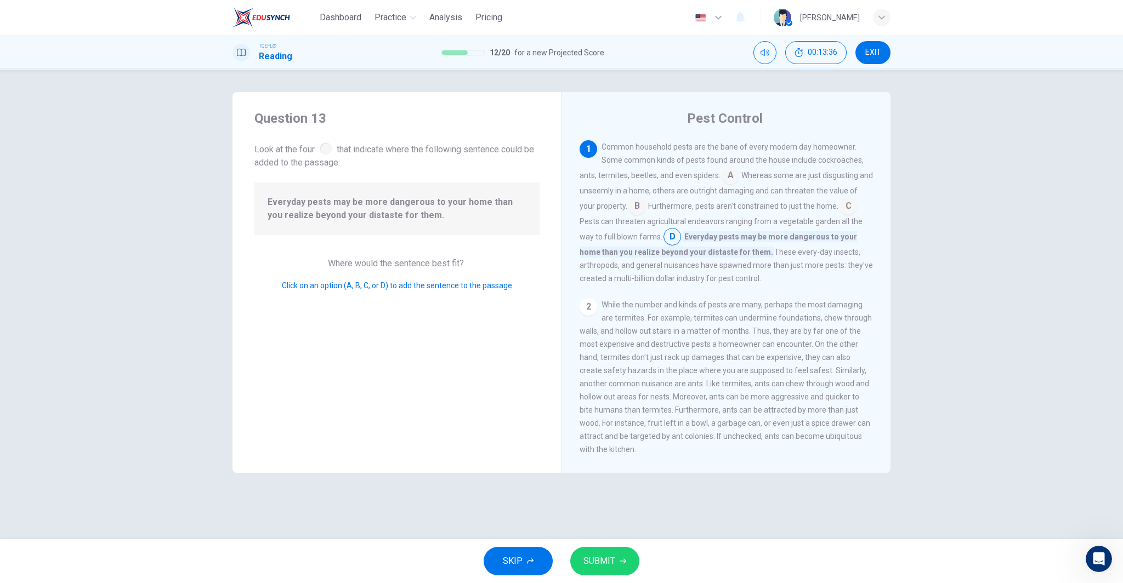
click at [603, 567] on span "SUBMIT" at bounding box center [599, 561] width 32 height 15
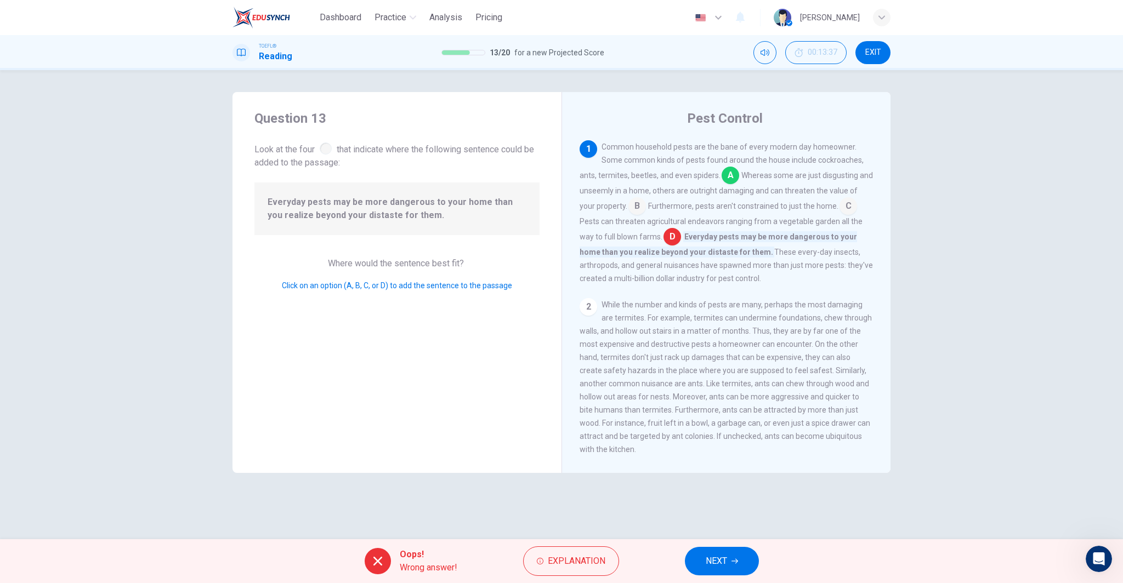
click at [746, 557] on button "NEXT" at bounding box center [722, 561] width 74 height 29
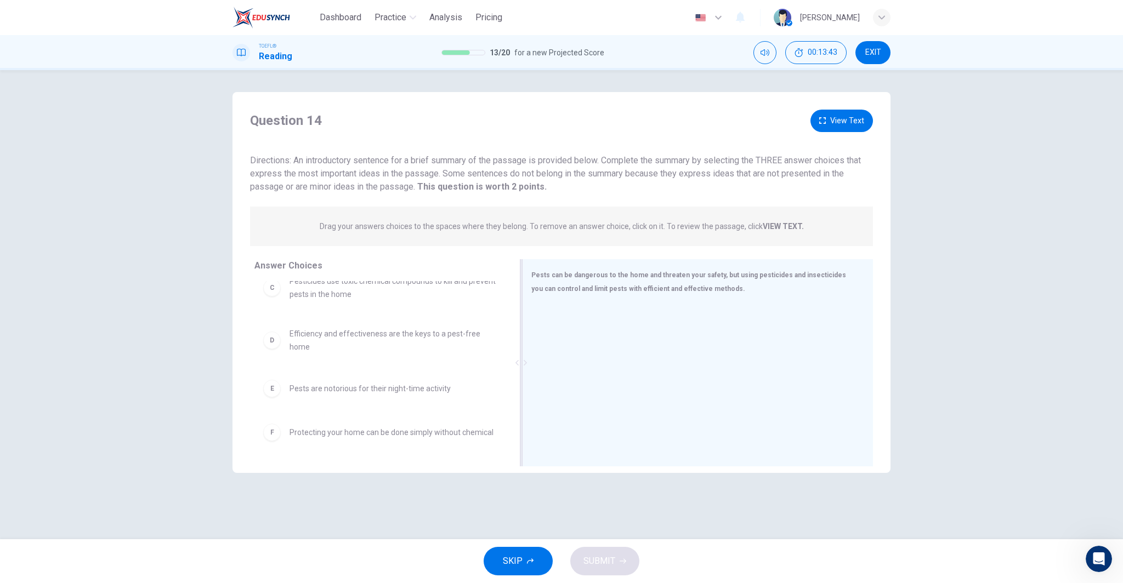
scroll to position [112, 0]
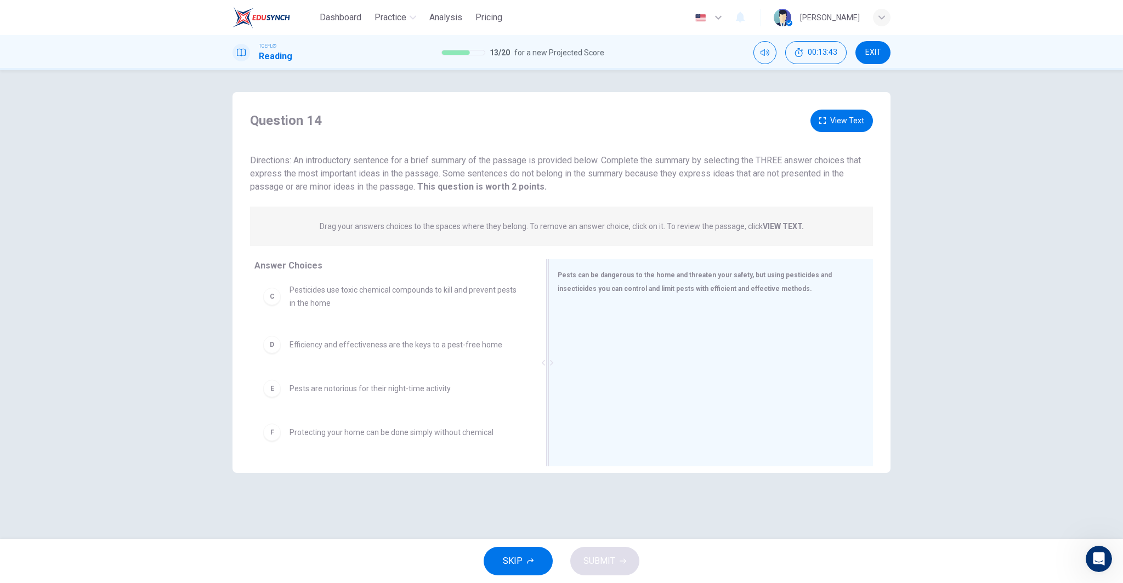
drag, startPoint x: 427, startPoint y: 362, endPoint x: 583, endPoint y: 365, distance: 155.7
click at [583, 365] on div "Pests can be dangerous to the home and threaten your safety, but using pesticid…" at bounding box center [710, 362] width 325 height 207
drag, startPoint x: 333, startPoint y: 347, endPoint x: 620, endPoint y: 327, distance: 288.5
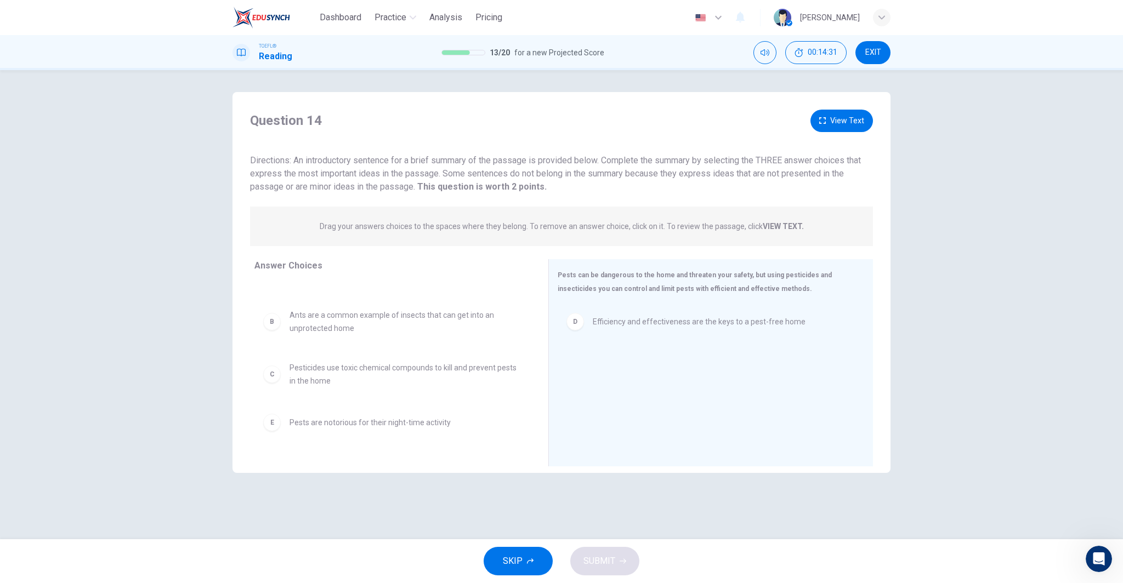
scroll to position [27, 0]
drag, startPoint x: 327, startPoint y: 376, endPoint x: 620, endPoint y: 367, distance: 292.8
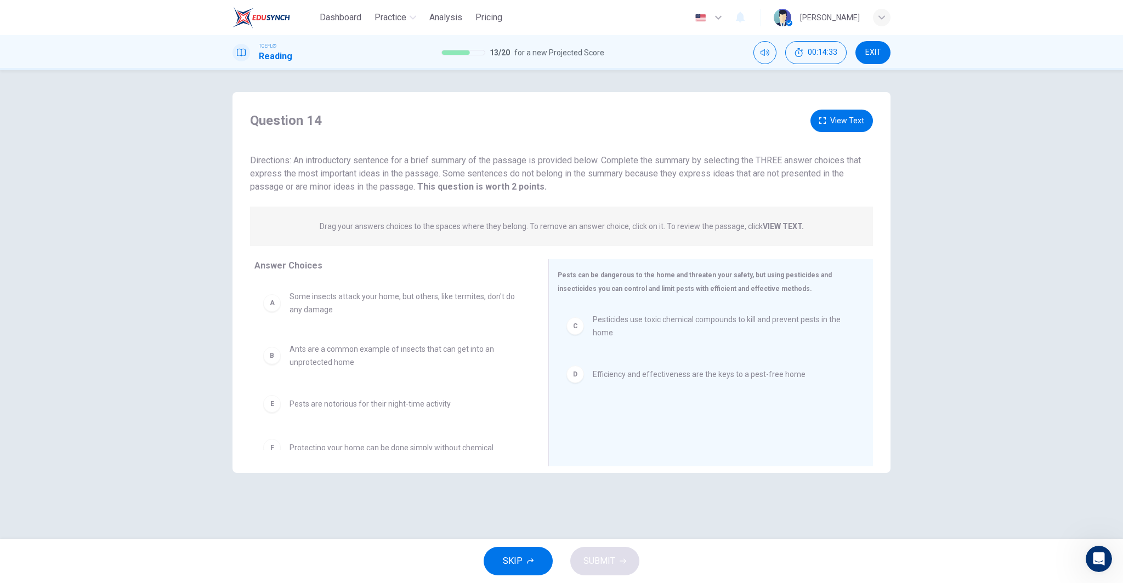
scroll to position [3, 0]
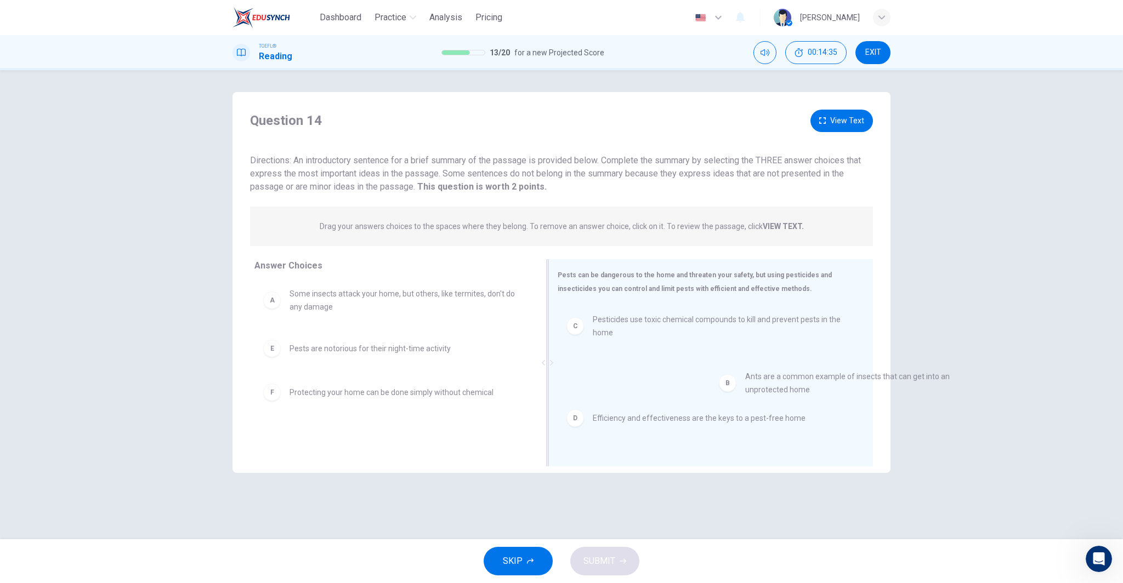
drag, startPoint x: 380, startPoint y: 361, endPoint x: 846, endPoint y: 393, distance: 466.5
click at [613, 561] on span "SUBMIT" at bounding box center [599, 561] width 32 height 15
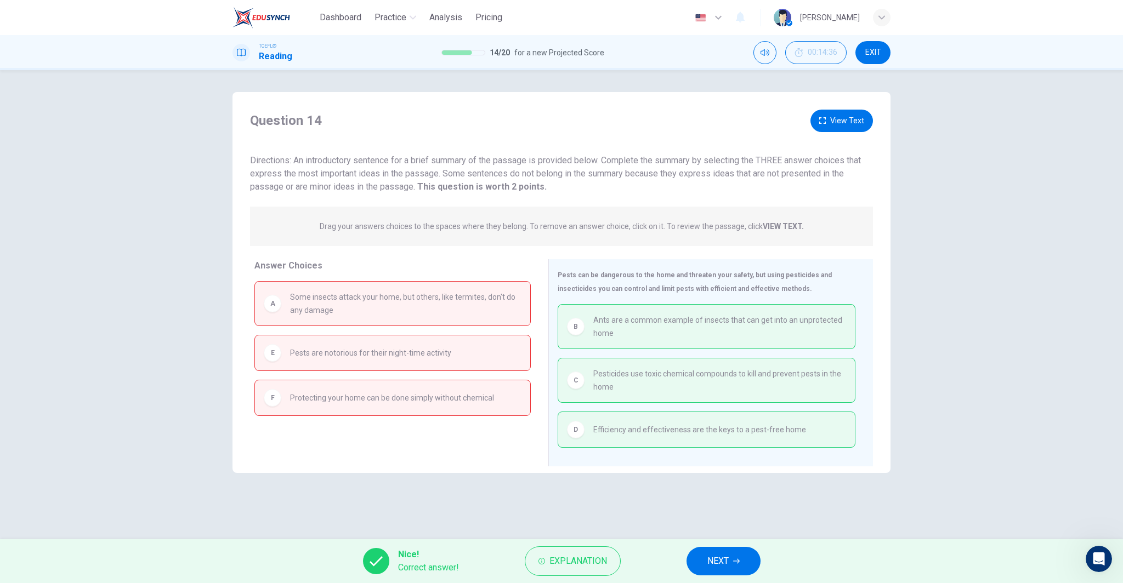
click at [726, 558] on span "NEXT" at bounding box center [717, 561] width 21 height 15
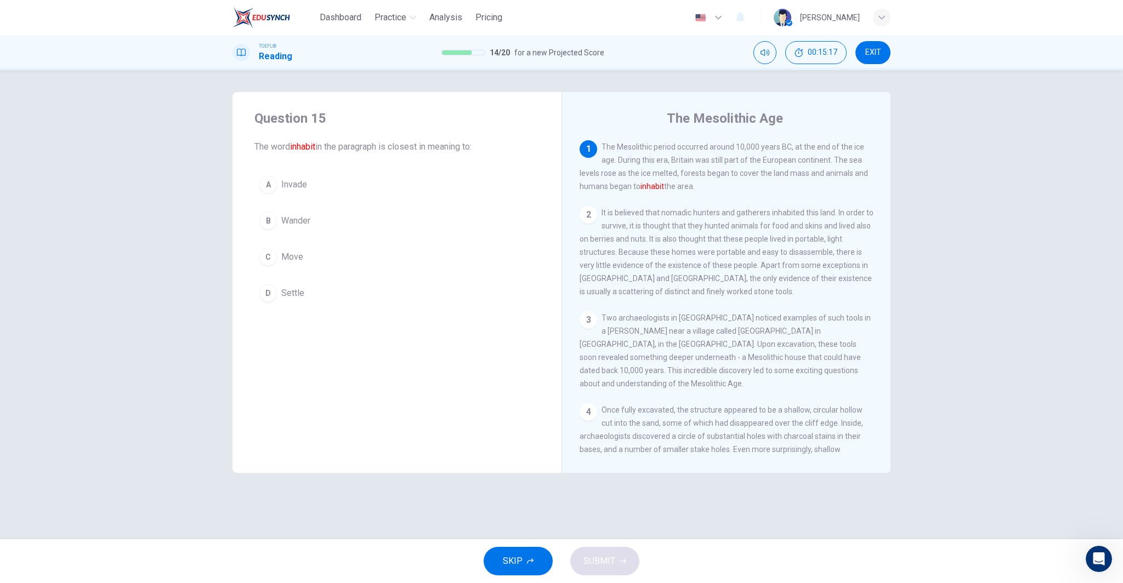
click at [322, 261] on button "C Move" at bounding box center [396, 256] width 285 height 27
click at [308, 192] on button "A Invade" at bounding box center [396, 184] width 285 height 27
click at [600, 557] on span "SUBMIT" at bounding box center [599, 561] width 32 height 15
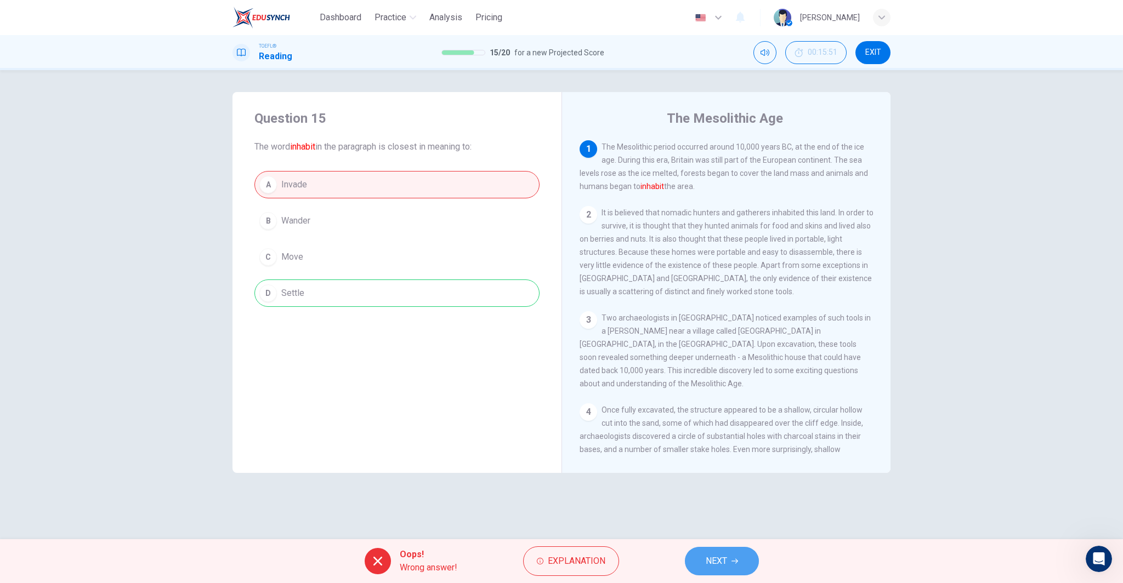
click at [710, 551] on button "NEXT" at bounding box center [722, 561] width 74 height 29
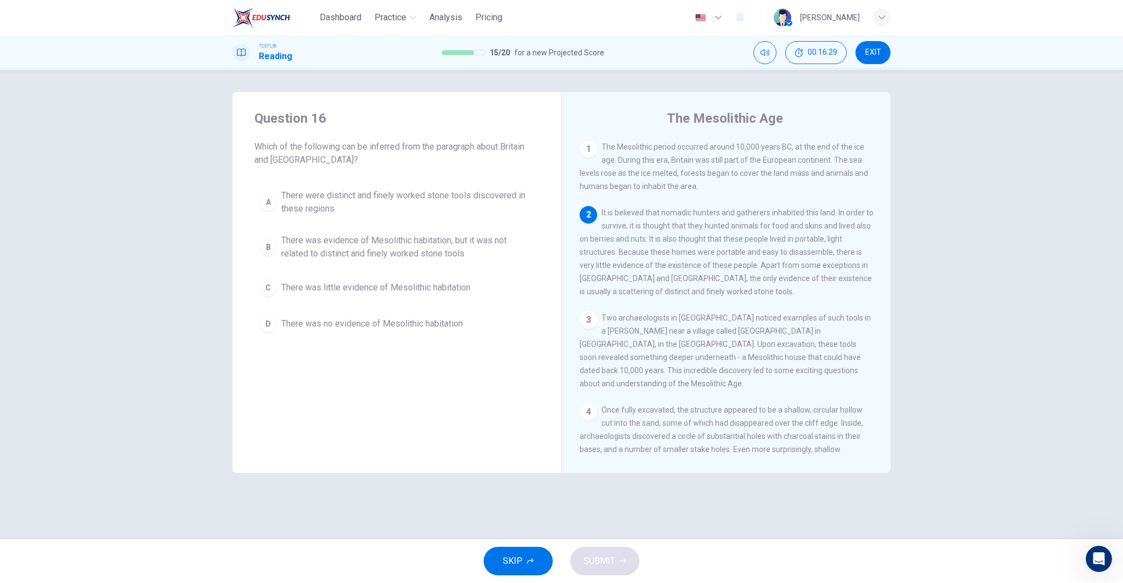
click at [964, 215] on div "Question 16 Which of the following can be inferred from the paragraph about Bri…" at bounding box center [561, 304] width 1123 height 469
click at [1116, 90] on div "Question 16 Which of the following can be inferred from the paragraph about Bri…" at bounding box center [561, 304] width 1123 height 469
click at [443, 293] on span "There was little evidence of Mesolithic habitation" at bounding box center [375, 287] width 189 height 13
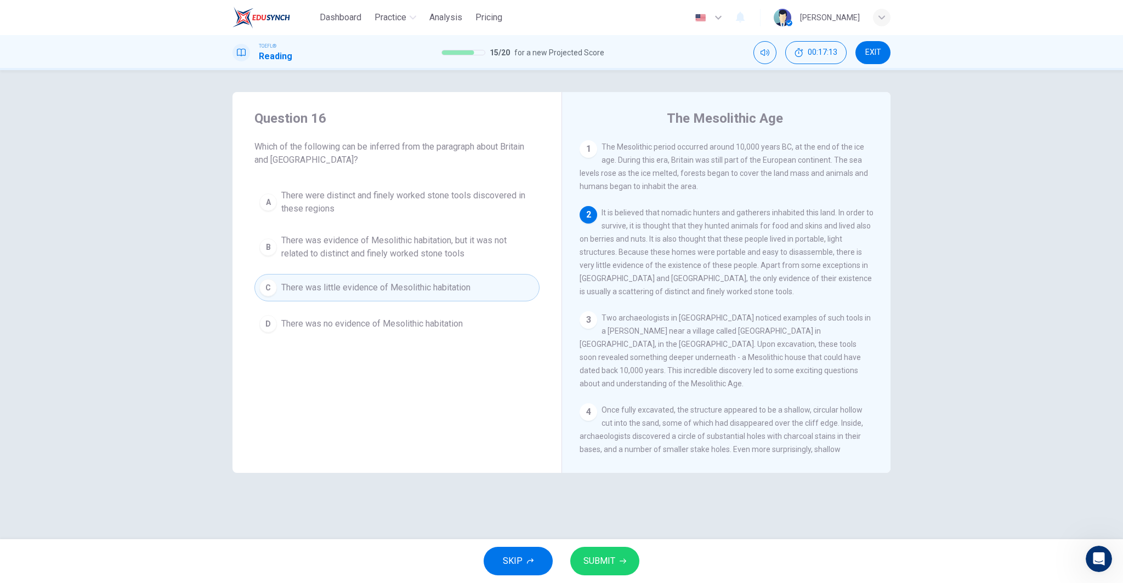
click at [601, 554] on span "SUBMIT" at bounding box center [599, 561] width 32 height 15
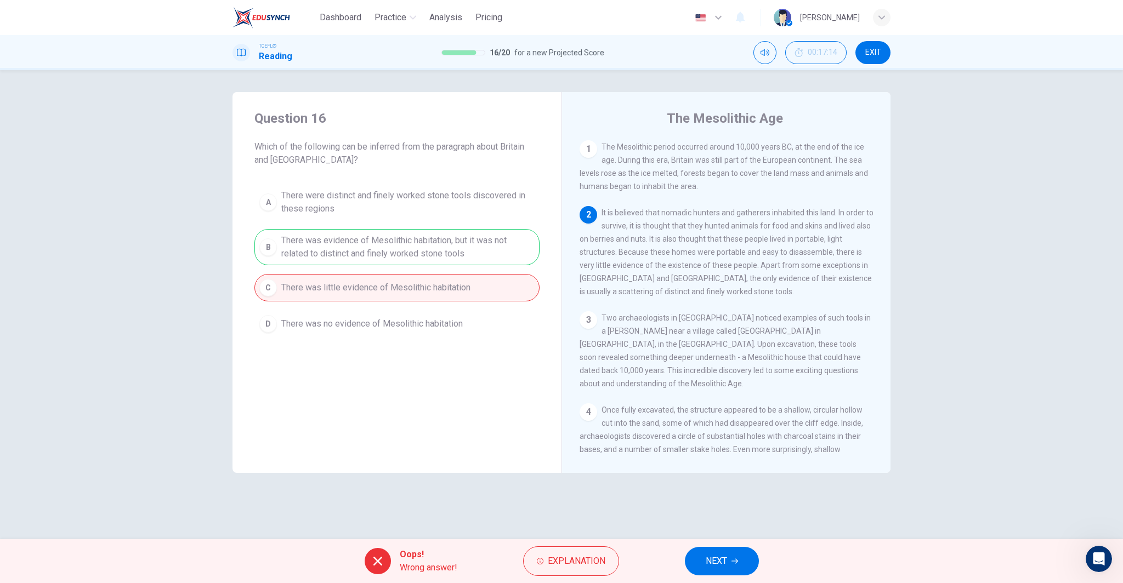
click at [710, 554] on span "NEXT" at bounding box center [715, 561] width 21 height 15
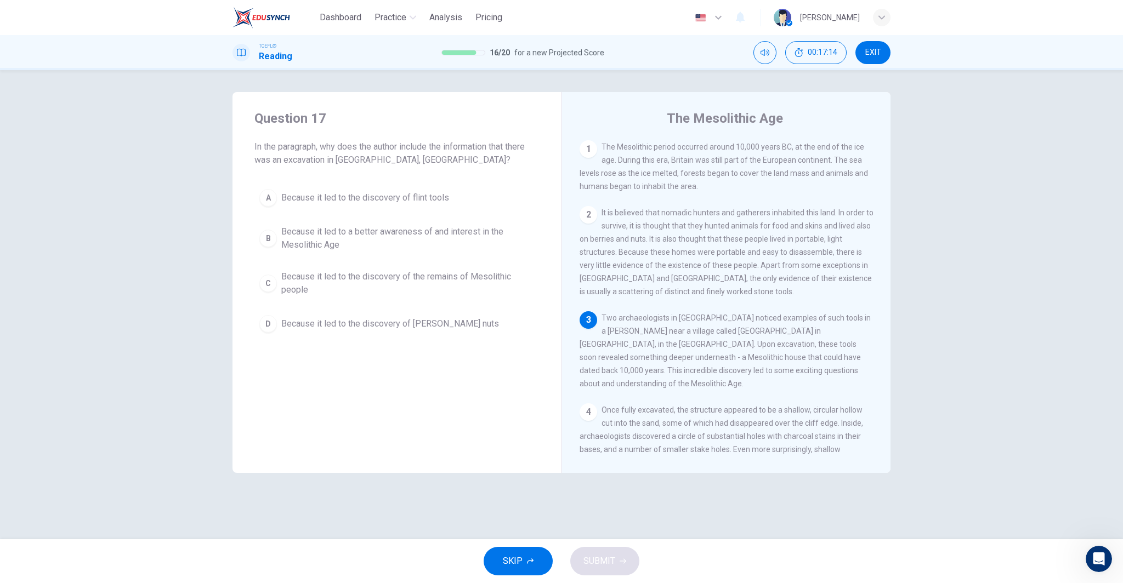
scroll to position [40, 0]
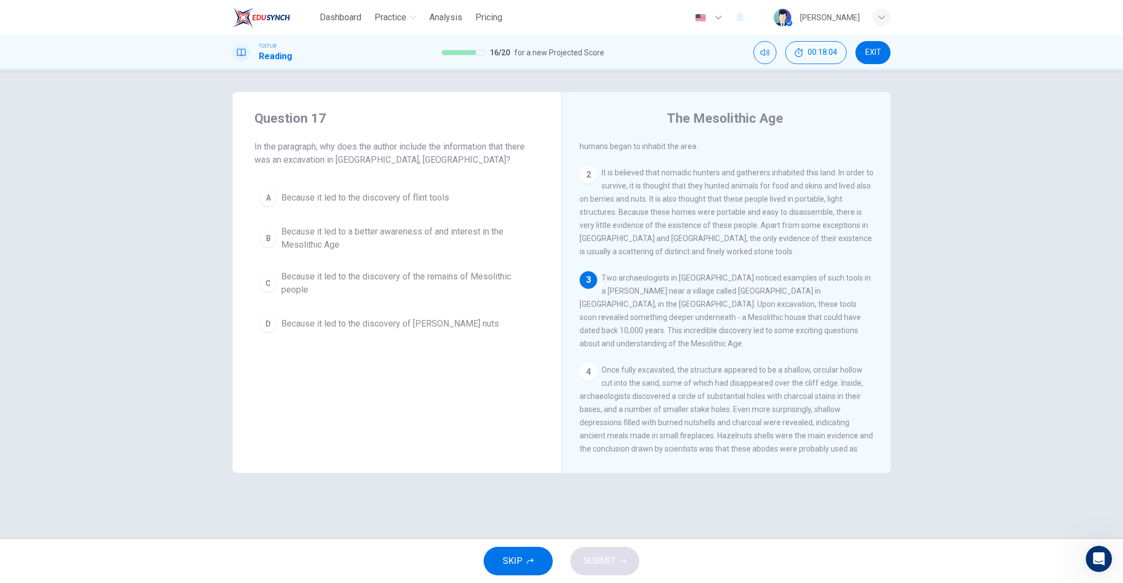
click at [398, 278] on span "Because it led to the discovery of the remains of Mesolithic people" at bounding box center [407, 283] width 253 height 26
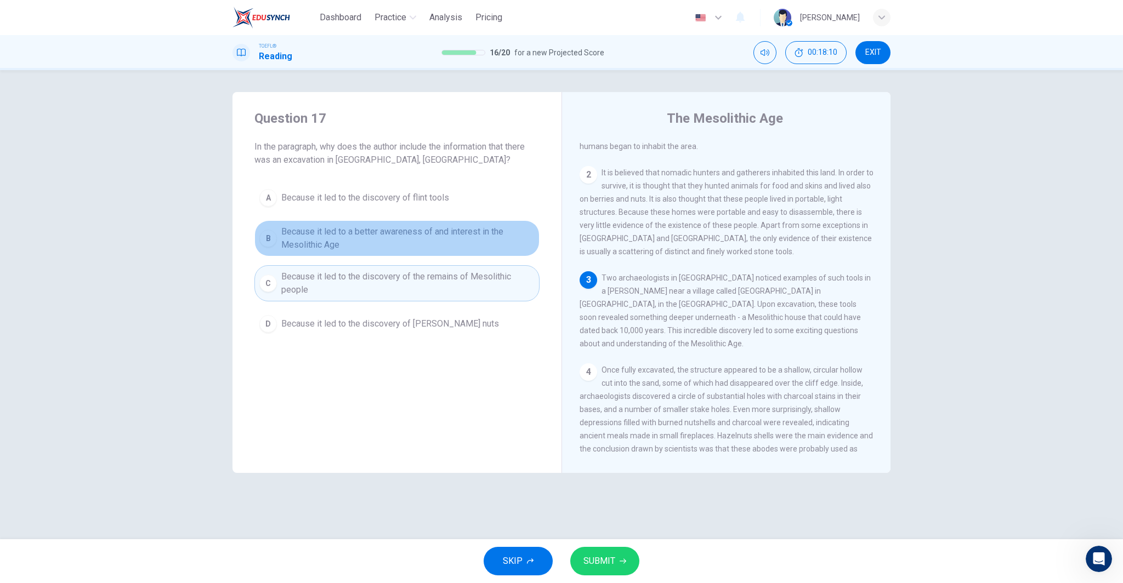
click at [378, 236] on span "Because it led to a better awareness of and interest in the Mesolithic Age" at bounding box center [407, 238] width 253 height 26
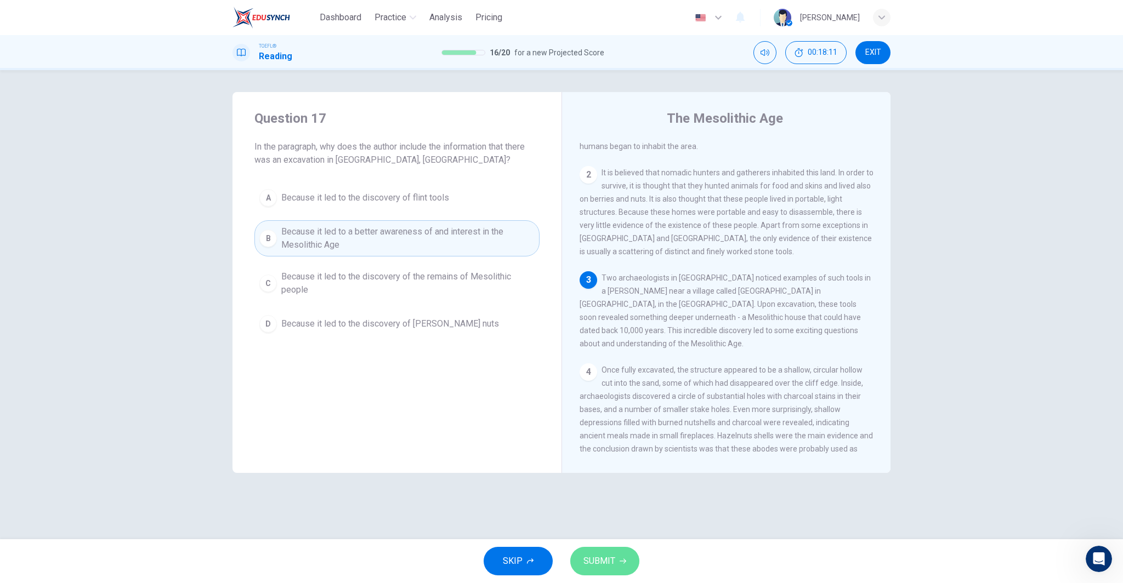
click at [606, 561] on span "SUBMIT" at bounding box center [599, 561] width 32 height 15
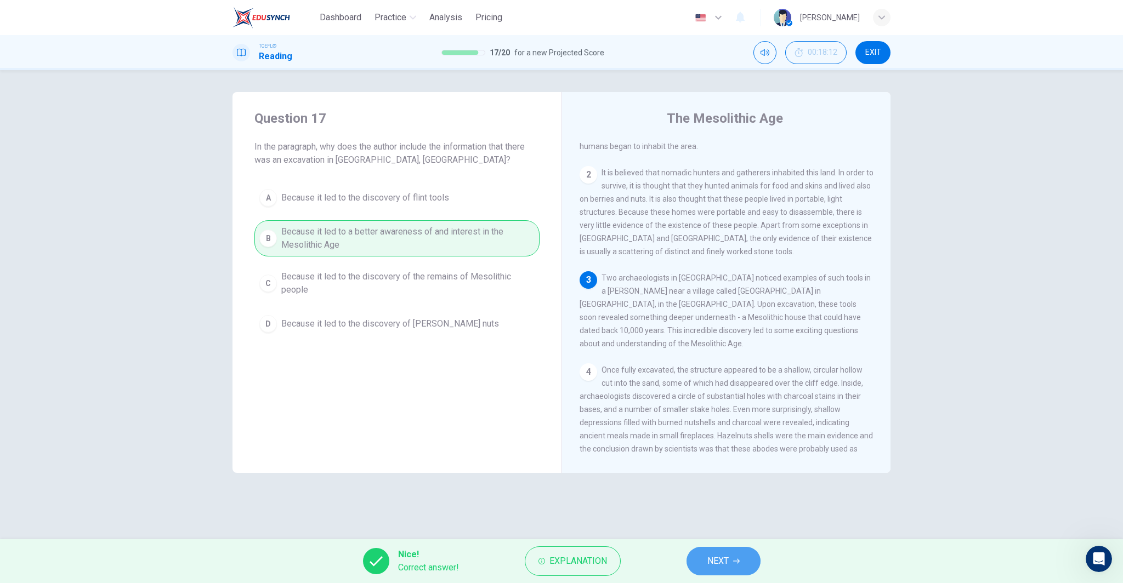
click at [712, 561] on span "NEXT" at bounding box center [717, 561] width 21 height 15
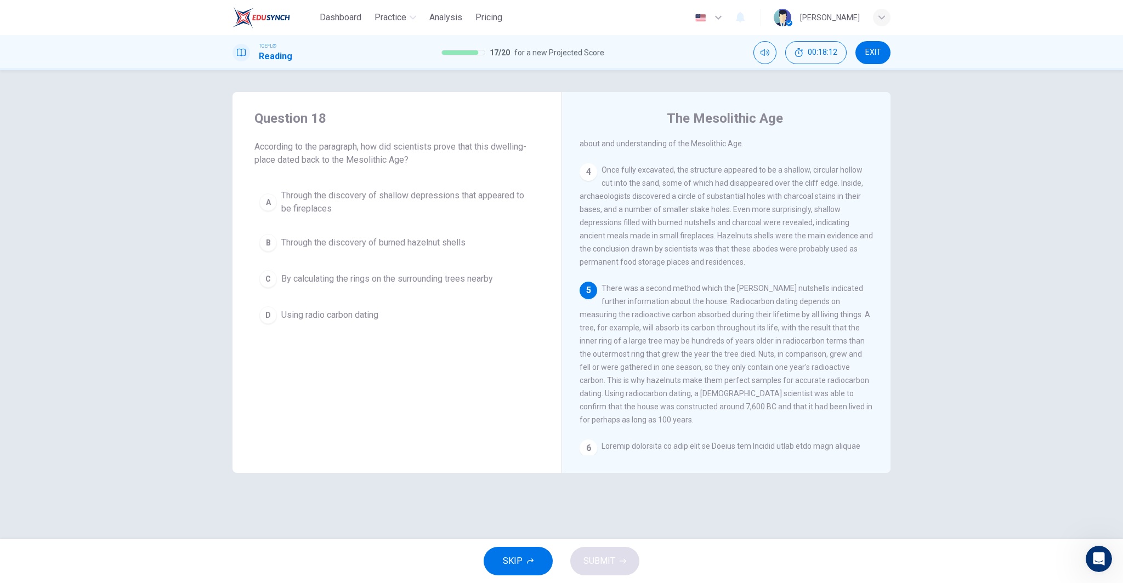
scroll to position [327, 0]
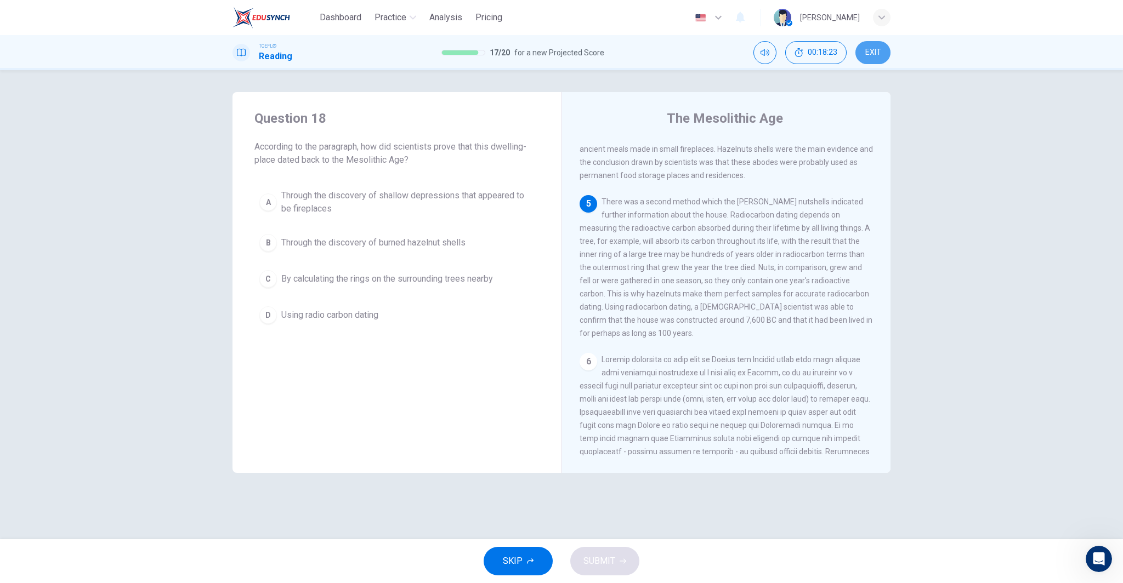
click at [864, 58] on button "EXIT" at bounding box center [872, 52] width 35 height 23
